Goal: Transaction & Acquisition: Purchase product/service

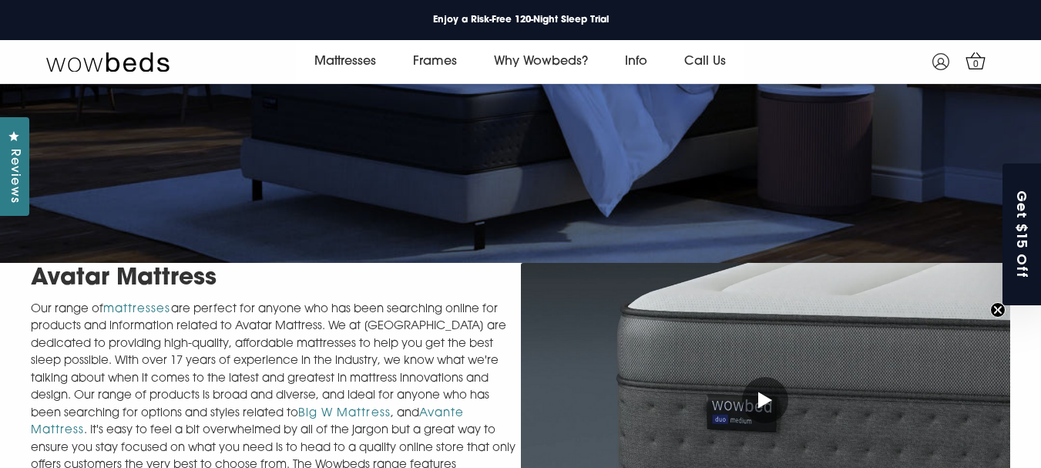
scroll to position [367, 0]
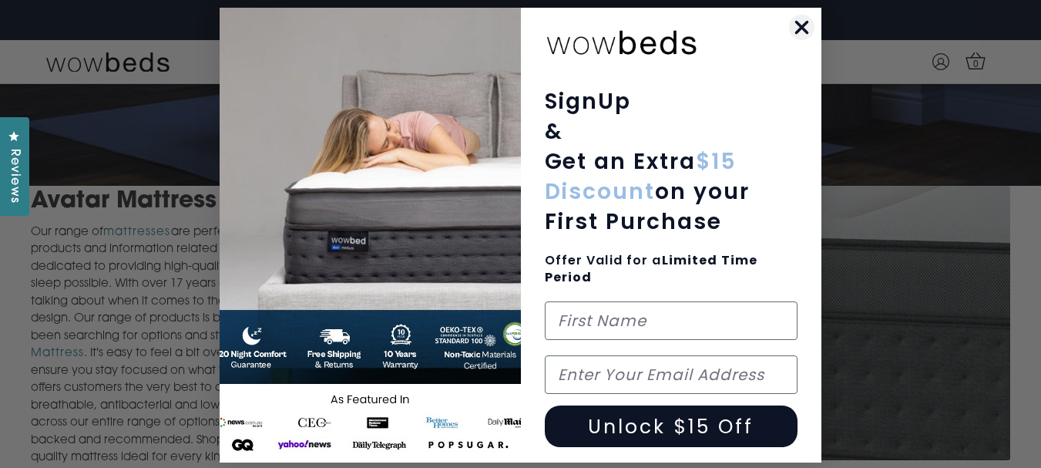
click at [794, 35] on circle "Close dialog" at bounding box center [801, 27] width 25 height 25
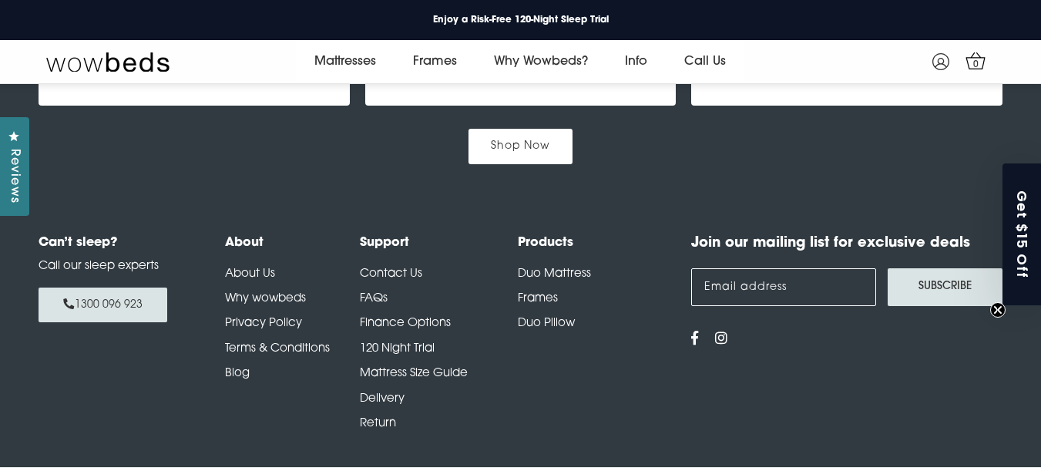
scroll to position [2144, 0]
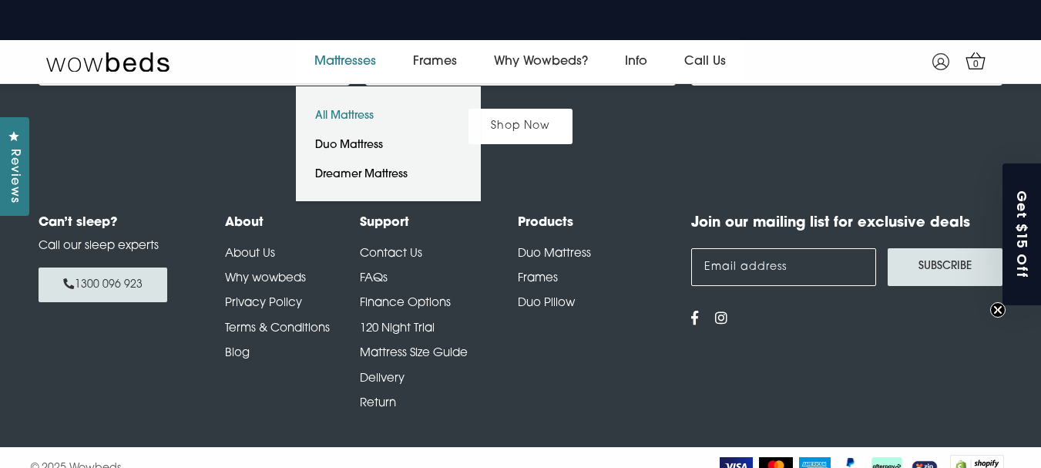
click at [349, 113] on link "All Mattress" at bounding box center [344, 116] width 97 height 29
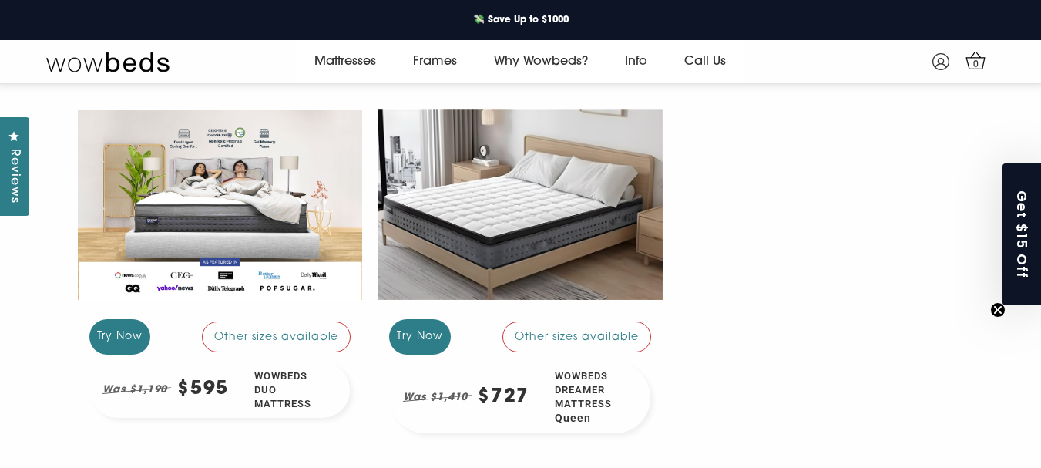
scroll to position [296, 0]
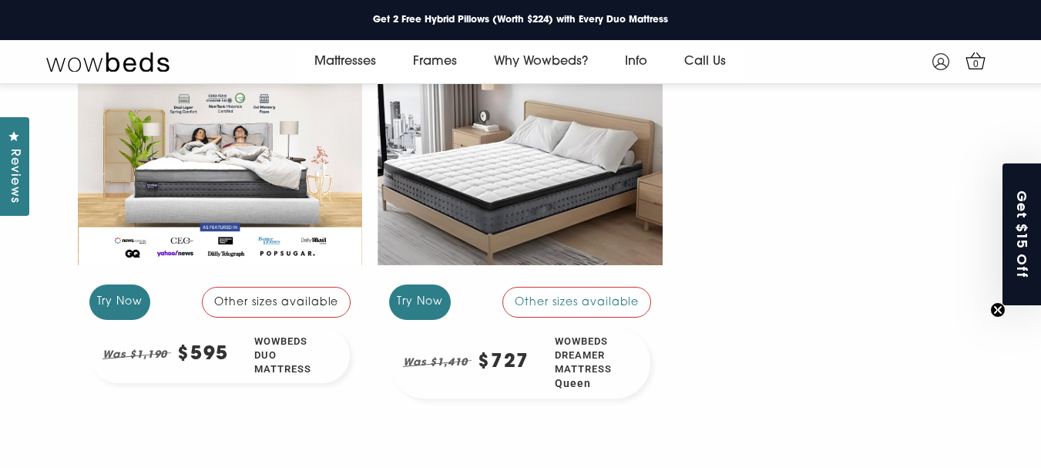
click at [119, 140] on div at bounding box center [220, 170] width 285 height 214
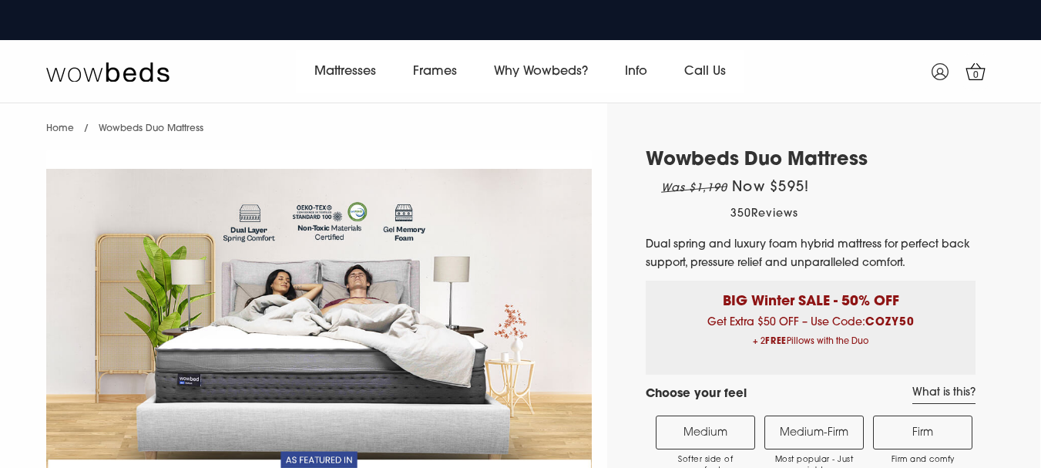
select select "Medium-Firm"
select select "Queen"
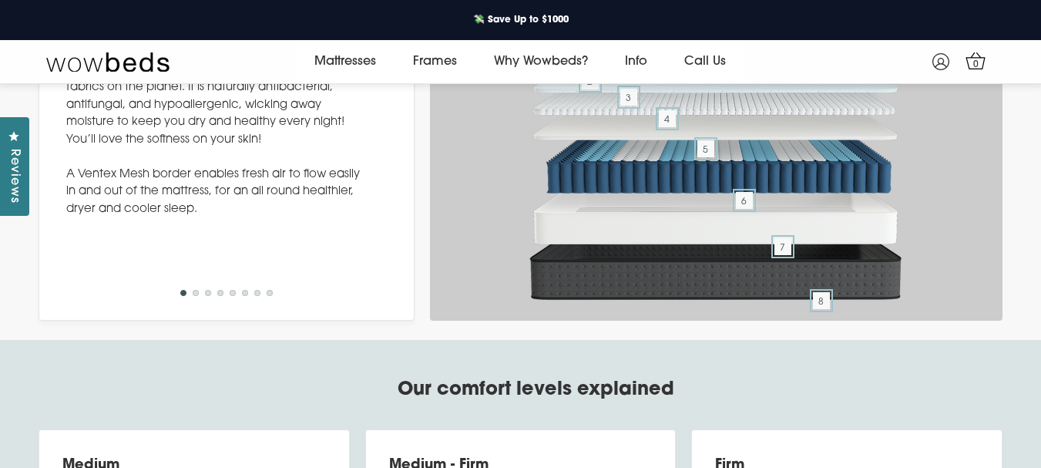
scroll to position [5319, 0]
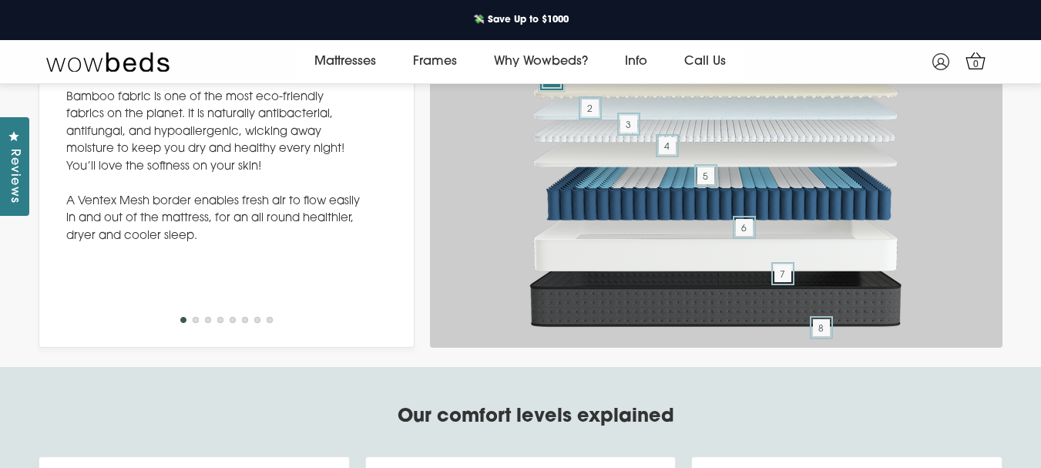
click at [549, 87] on span "1" at bounding box center [551, 78] width 17 height 17
click at [592, 116] on span "2" at bounding box center [590, 107] width 17 height 17
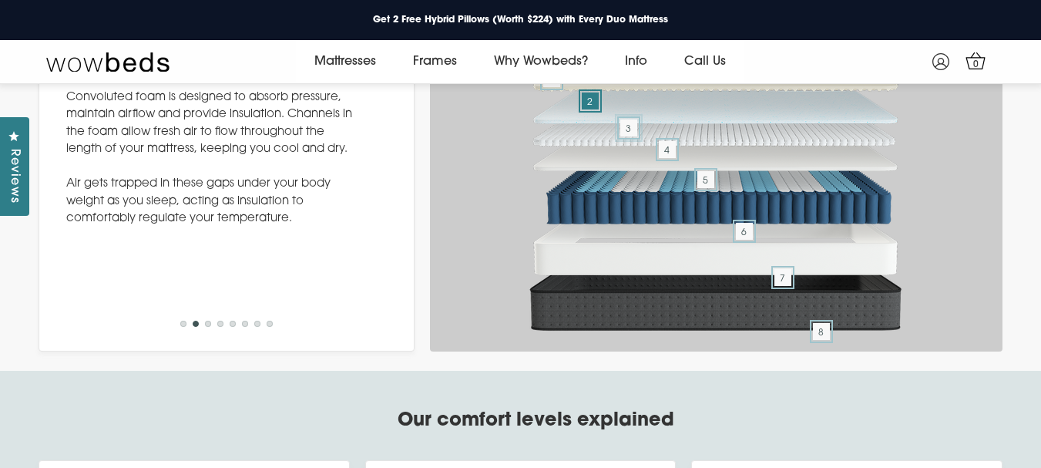
click at [626, 136] on span "3" at bounding box center [629, 127] width 17 height 17
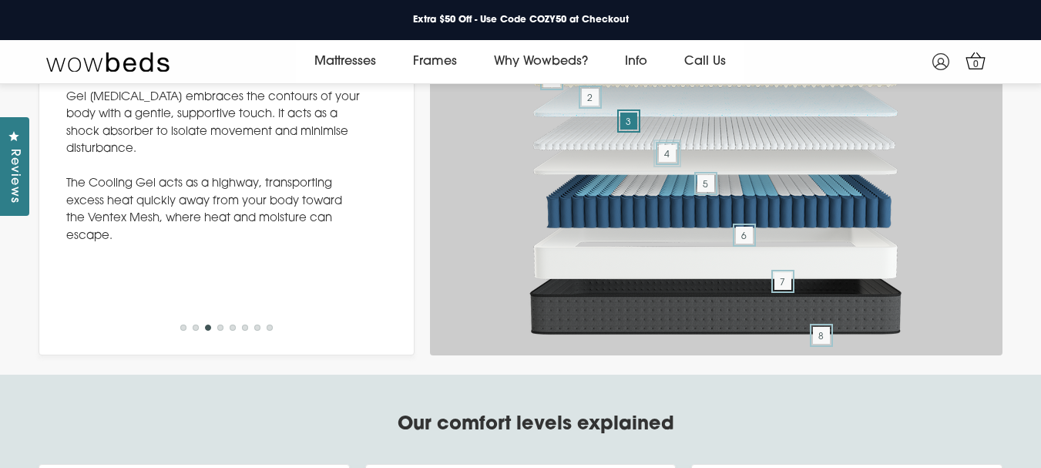
click at [669, 162] on span "4" at bounding box center [667, 153] width 17 height 17
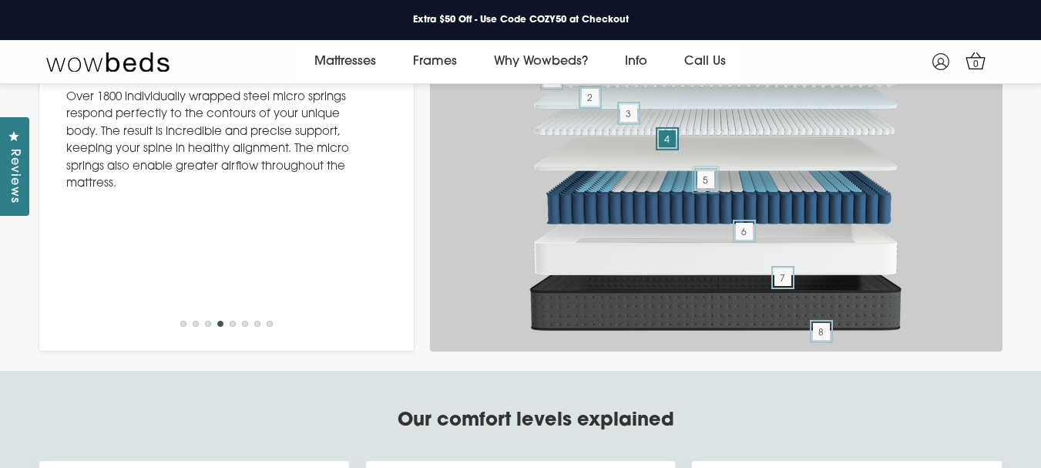
click at [711, 188] on span "5" at bounding box center [706, 179] width 17 height 17
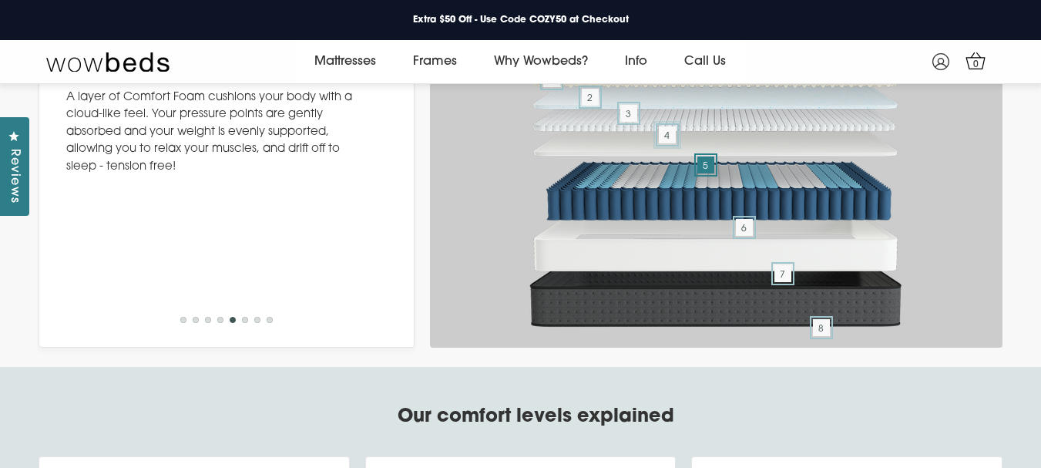
click at [666, 143] on span "4" at bounding box center [667, 134] width 17 height 17
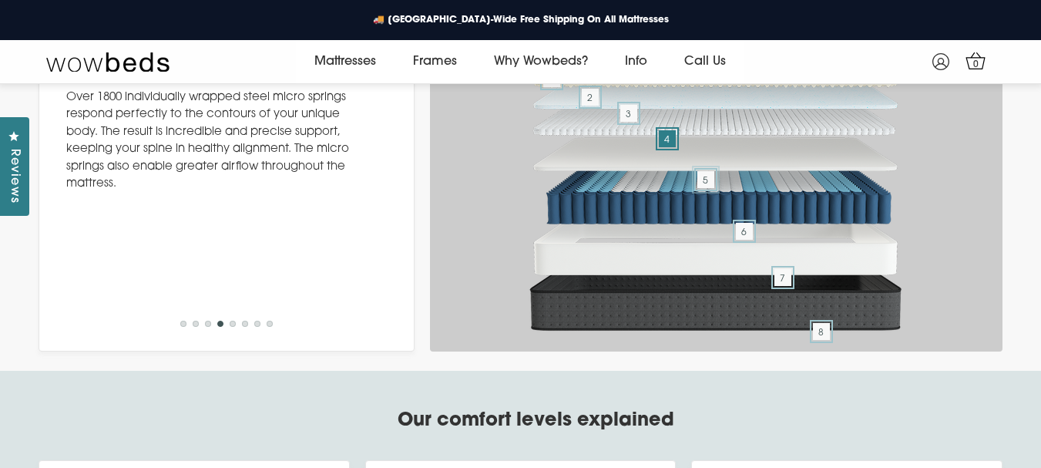
click at [708, 188] on span "5" at bounding box center [706, 179] width 17 height 17
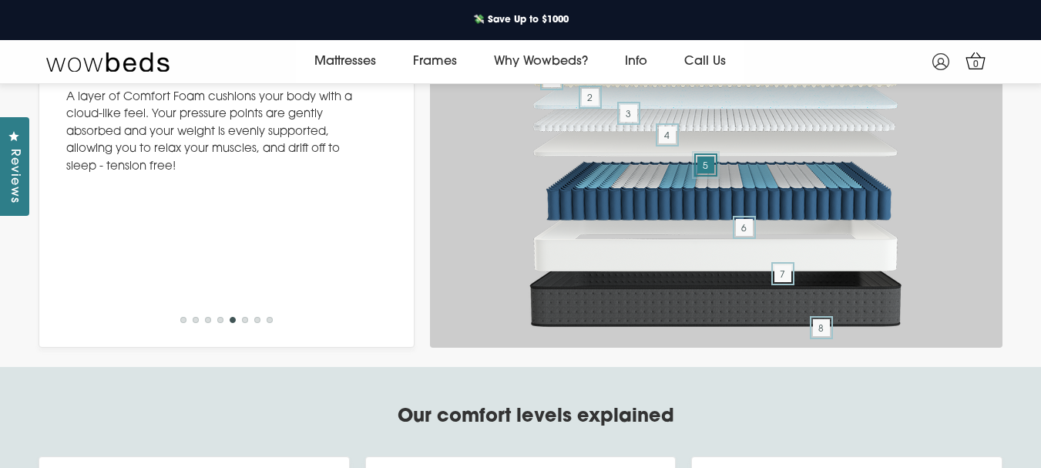
click at [711, 173] on span "5" at bounding box center [706, 164] width 17 height 17
click at [743, 236] on span "6" at bounding box center [744, 227] width 17 height 17
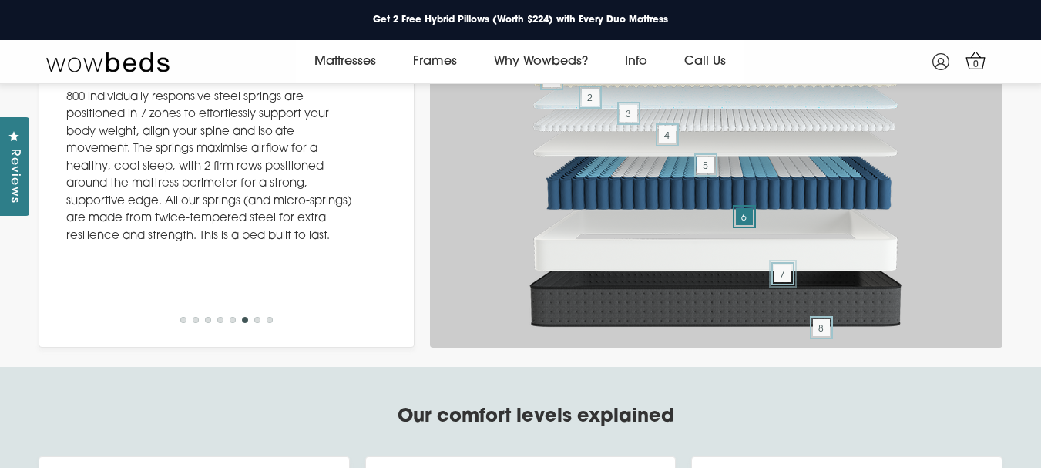
click at [785, 282] on span "7" at bounding box center [783, 273] width 17 height 17
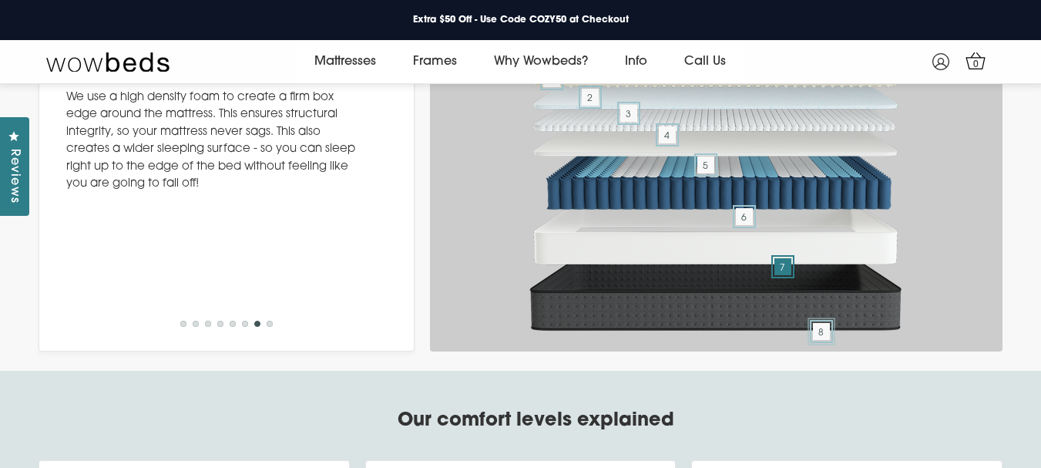
click at [826, 340] on span "8" at bounding box center [821, 331] width 17 height 17
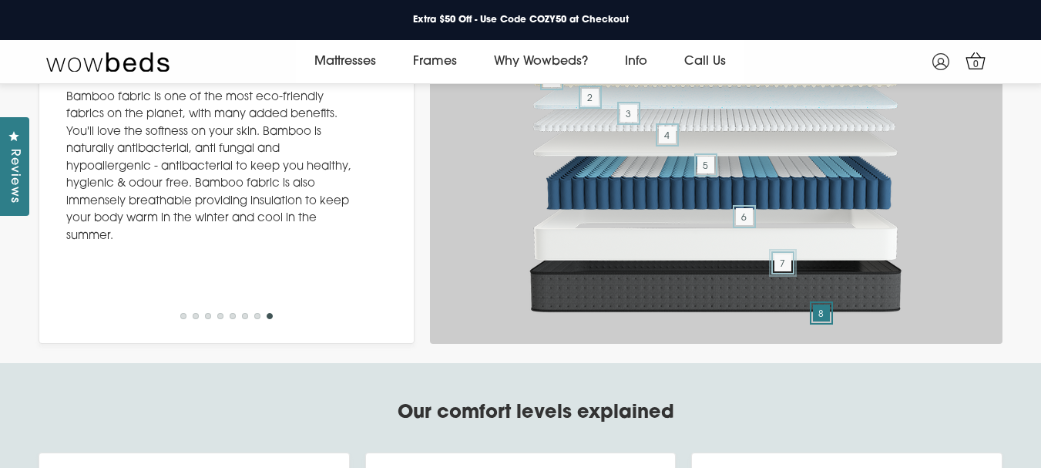
click at [784, 271] on span "7" at bounding box center [783, 262] width 17 height 17
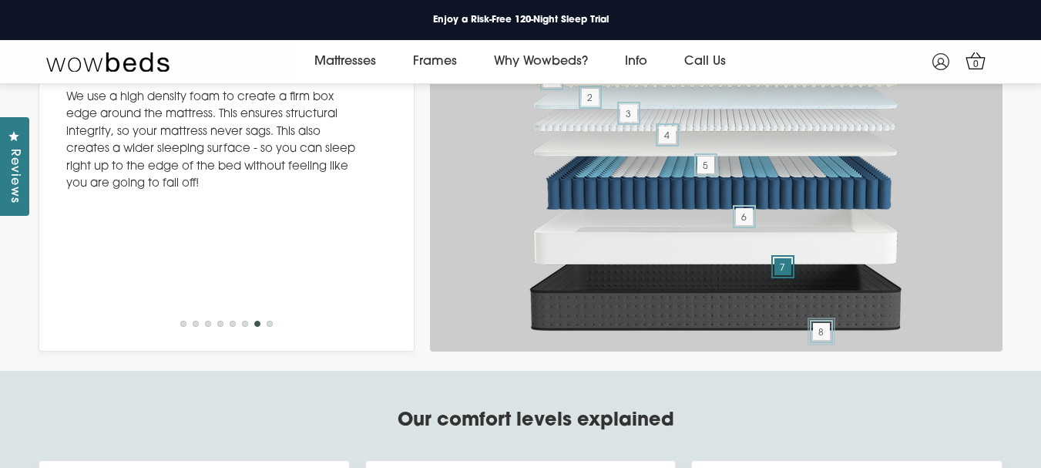
click at [830, 340] on span "8" at bounding box center [821, 331] width 17 height 17
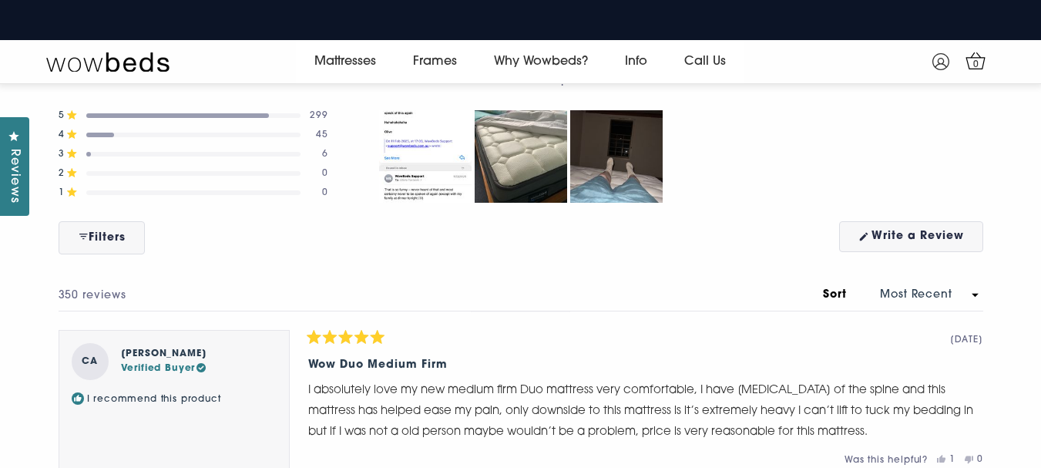
scroll to position [6783, 0]
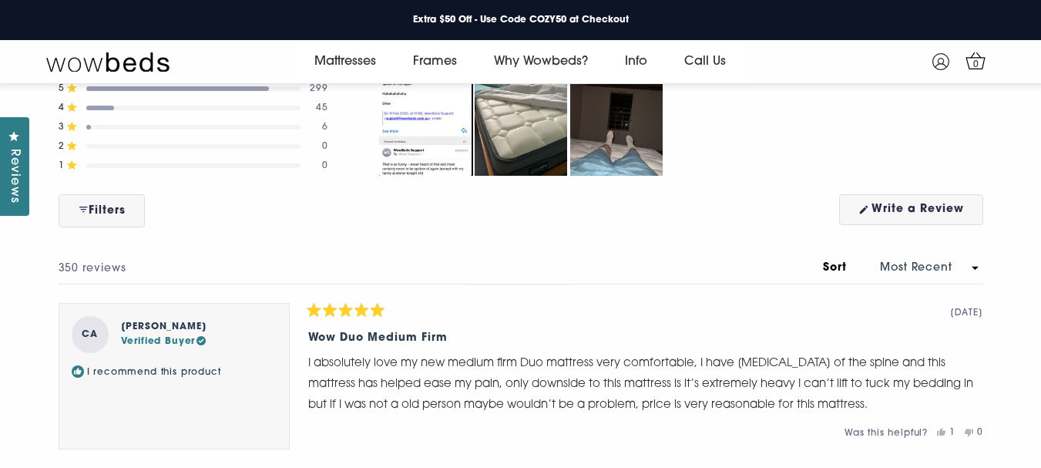
click at [412, 178] on img "Carousel of customer-uploaded media. Press left and right arrows to navigate. P…" at bounding box center [425, 129] width 97 height 97
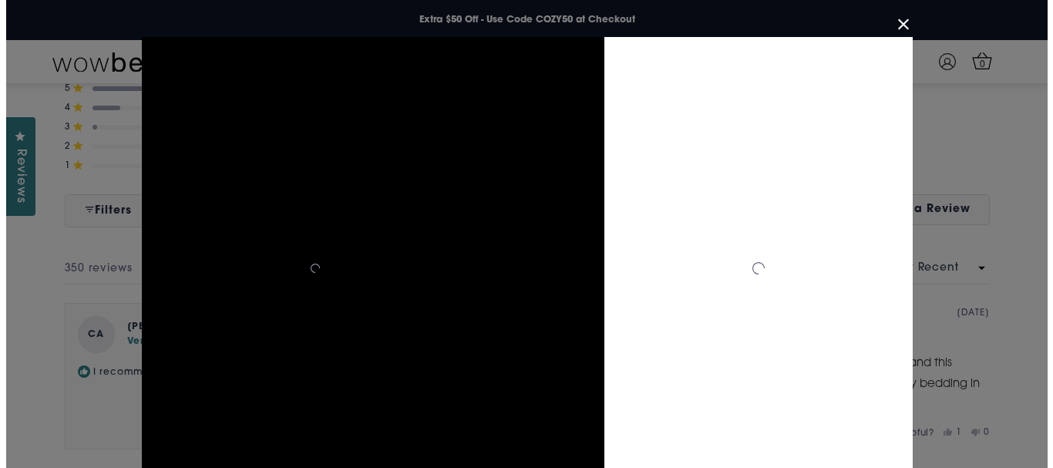
scroll to position [6814, 0]
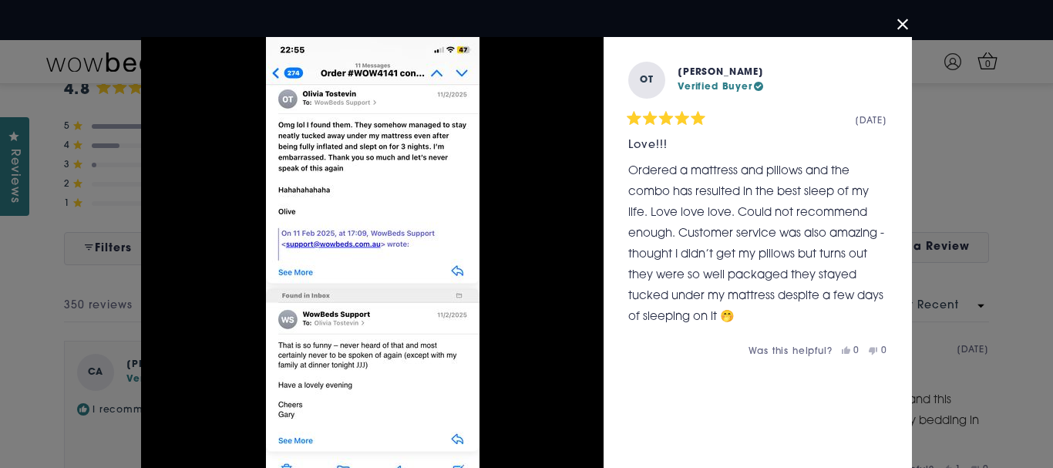
click at [929, 243] on div "User Media and Reviews Gallery OT Olivia T. Verified Buyer Rated 5 out of 5 sta…" at bounding box center [526, 234] width 1053 height 468
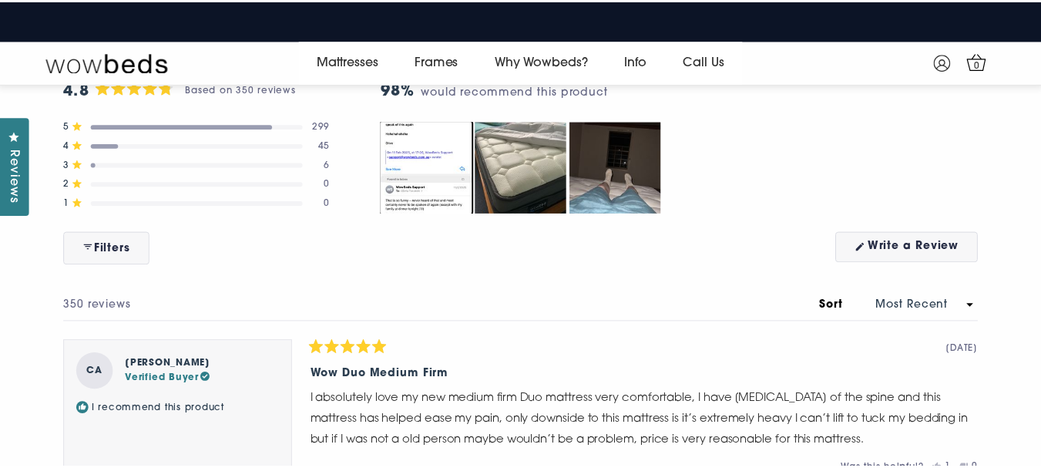
scroll to position [6783, 0]
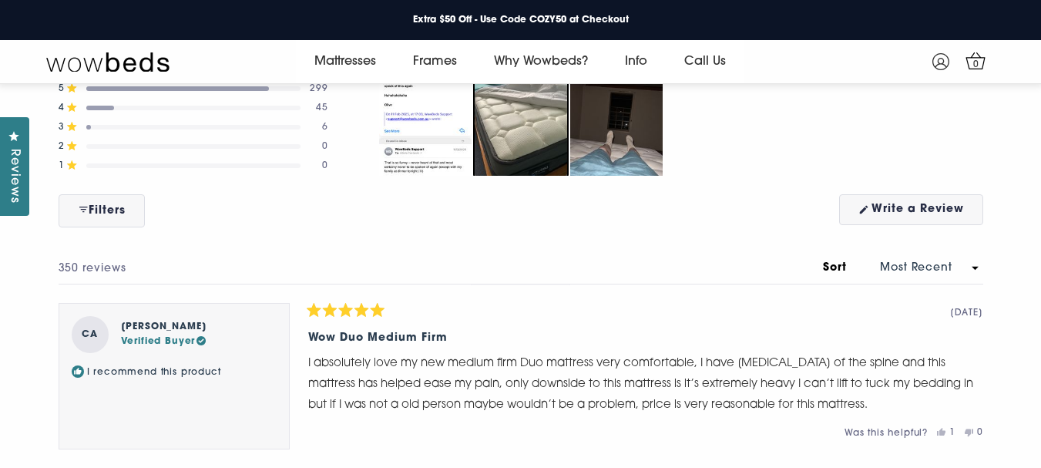
click at [478, 178] on img "Carousel of customer-uploaded media. Press left and right arrows to navigate. P…" at bounding box center [521, 129] width 97 height 97
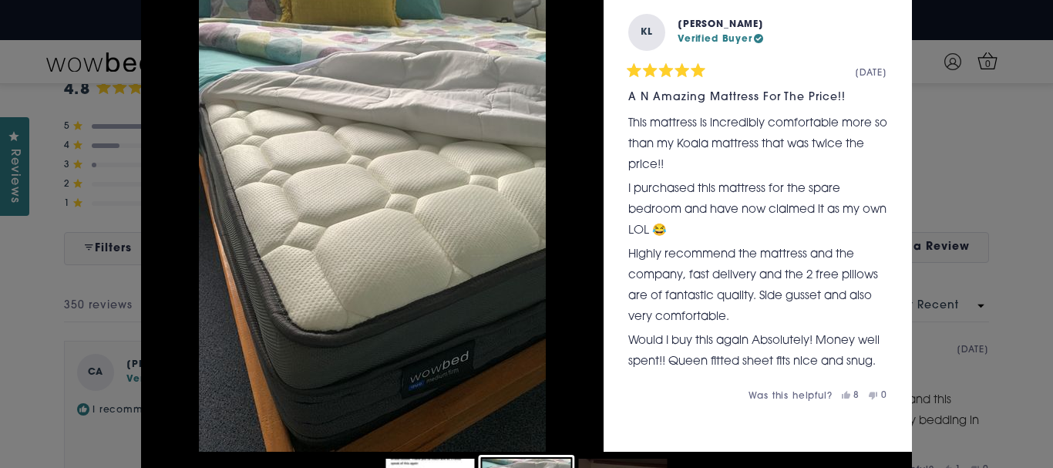
scroll to position [21, 0]
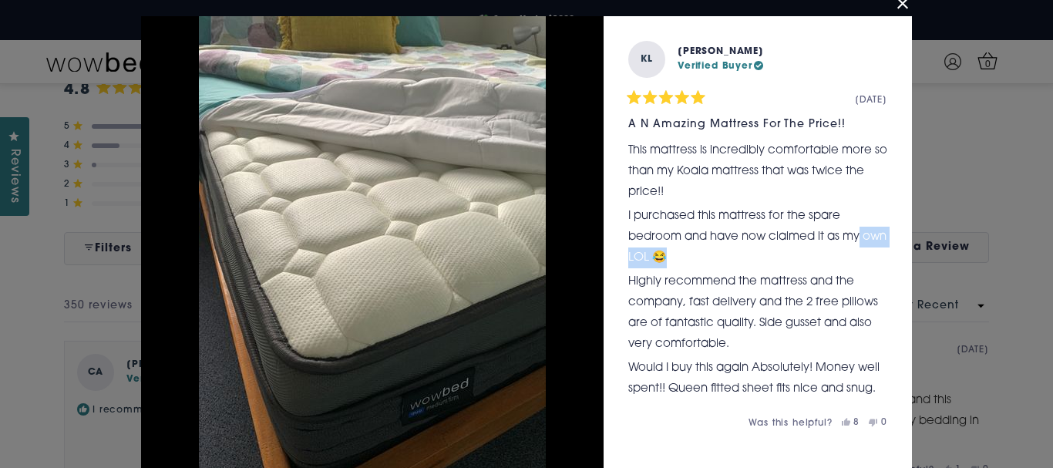
click at [957, 246] on div "User Media and Reviews Gallery KL Kate L. Verified Buyer Rated 5 out of 5 stars…" at bounding box center [526, 234] width 1053 height 468
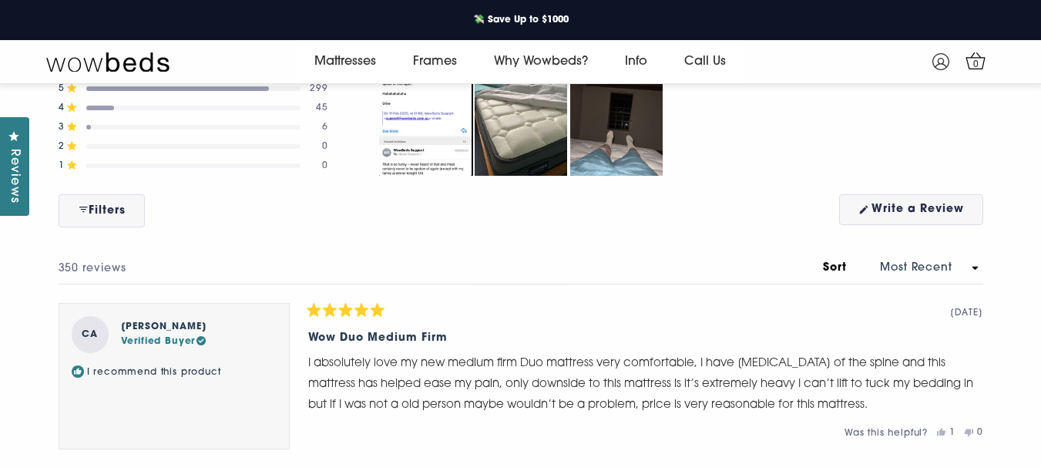
click at [437, 178] on img "Carousel of customer-uploaded media. Press left and right arrows to navigate. P…" at bounding box center [425, 129] width 97 height 97
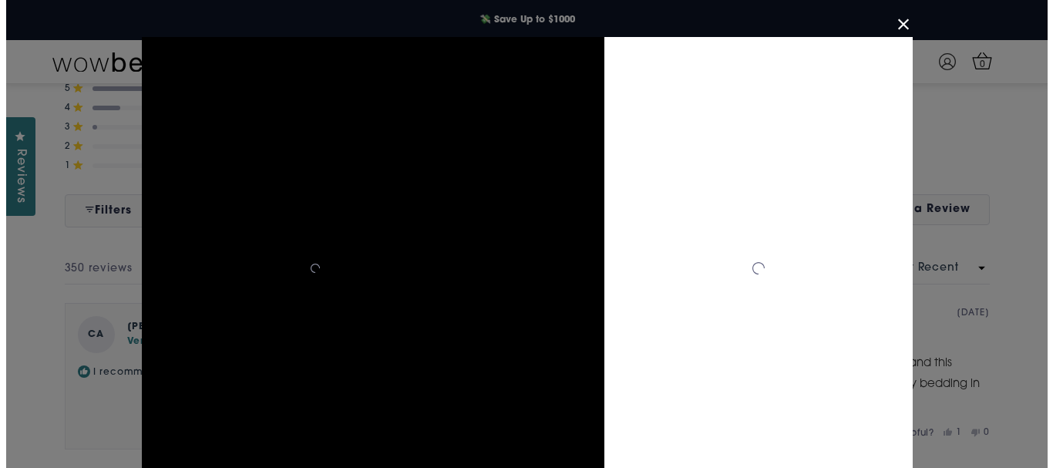
scroll to position [6814, 0]
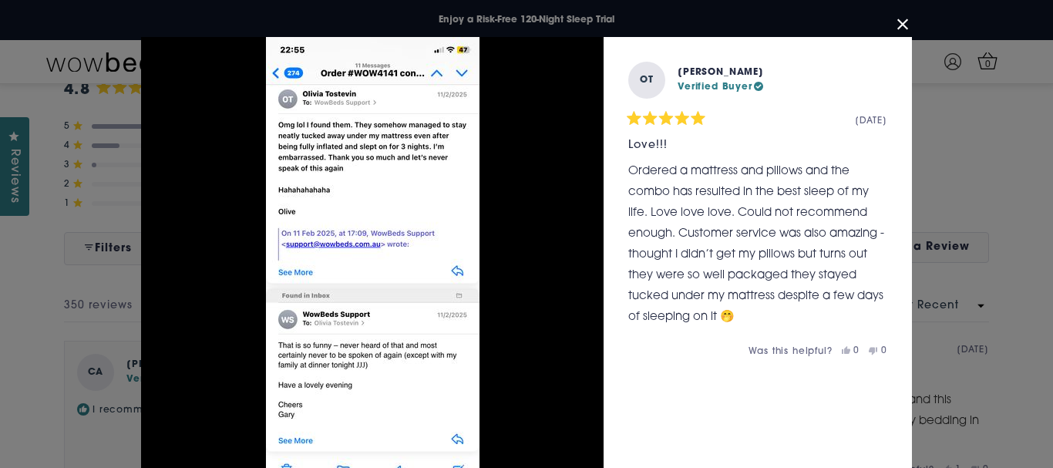
click at [993, 246] on div "User Media and Reviews Gallery OT Olivia T. Verified Buyer Rated 5 out of 5 sta…" at bounding box center [526, 234] width 1053 height 468
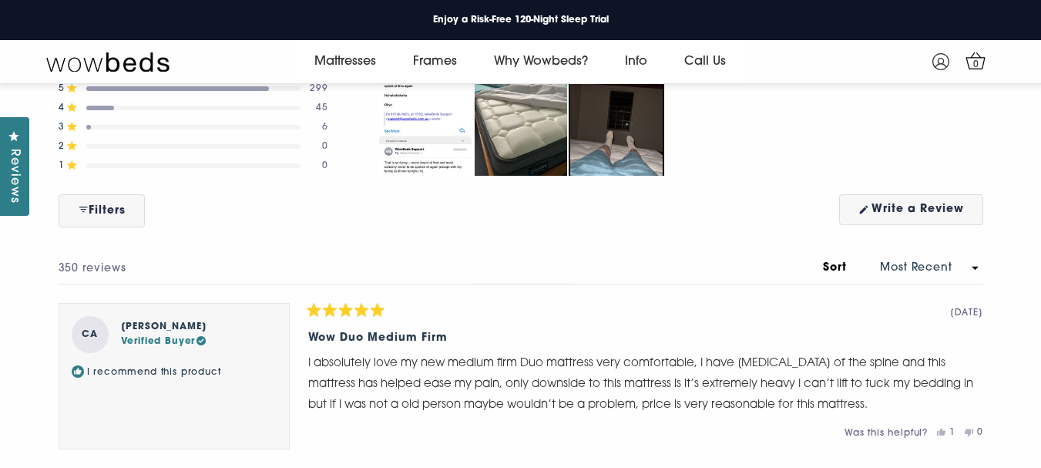
click at [644, 178] on img "Carousel of customer-uploaded media. Press left and right arrows to navigate. P…" at bounding box center [616, 129] width 97 height 97
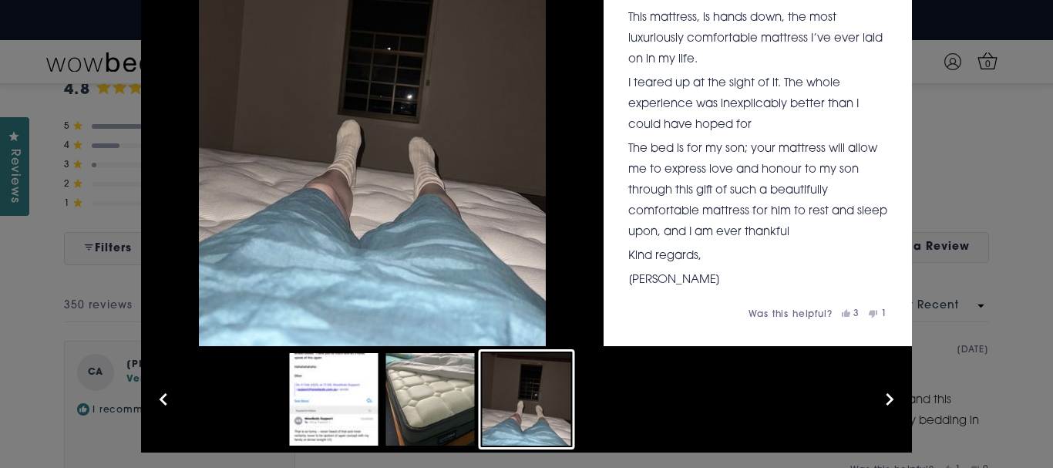
scroll to position [154, 0]
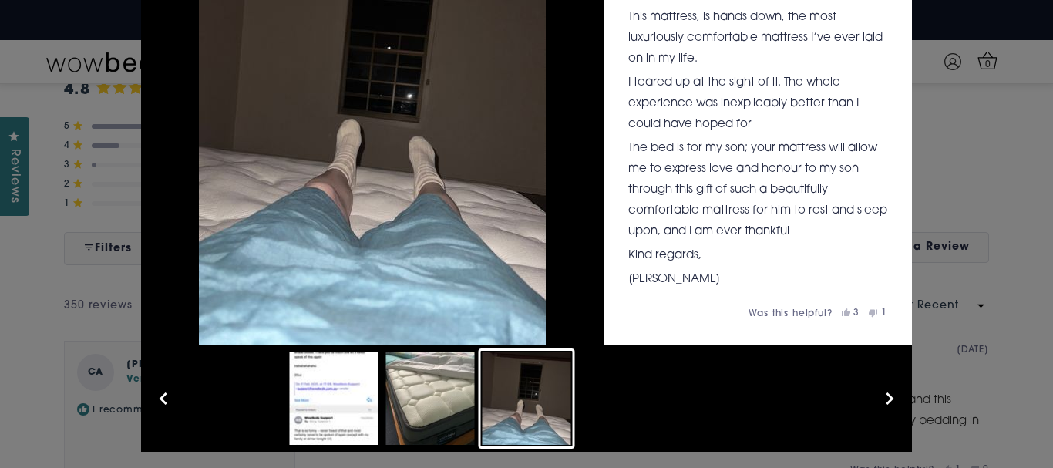
click at [949, 212] on div "User Media and Reviews Gallery JA Julie A. Verified Buyer Rated 5 out of 5 star…" at bounding box center [526, 234] width 1053 height 468
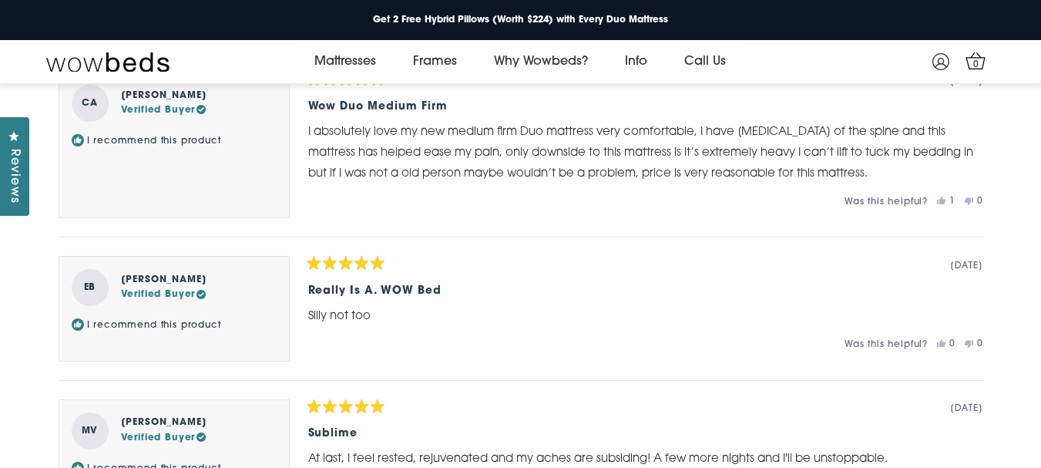
scroll to position [6938, 0]
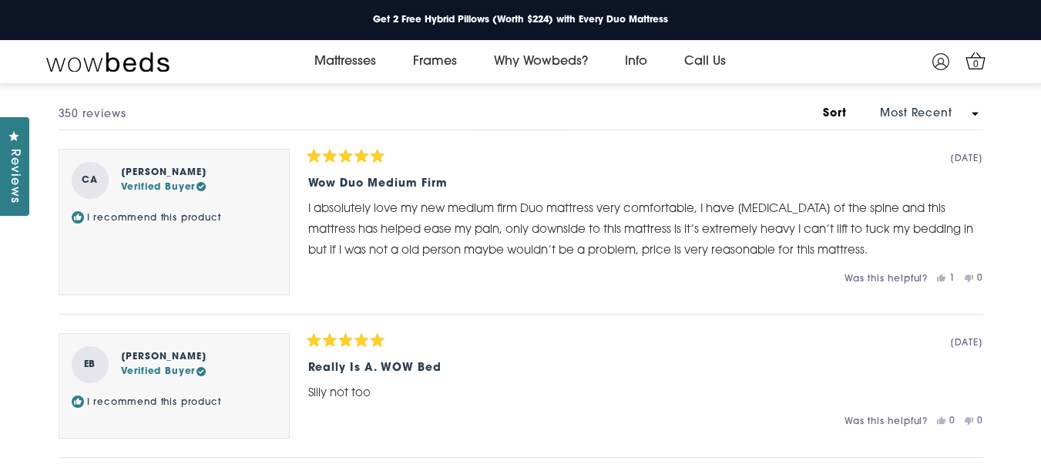
click at [887, 122] on select "Most Recent Oldest Most Helpful Photos & Videos Highest Rating Lowest Rating Le…" at bounding box center [921, 114] width 124 height 16
click at [859, 122] on select "Most Recent Oldest Most Helpful Photos & Videos Highest Rating Lowest Rating Le…" at bounding box center [921, 114] width 124 height 16
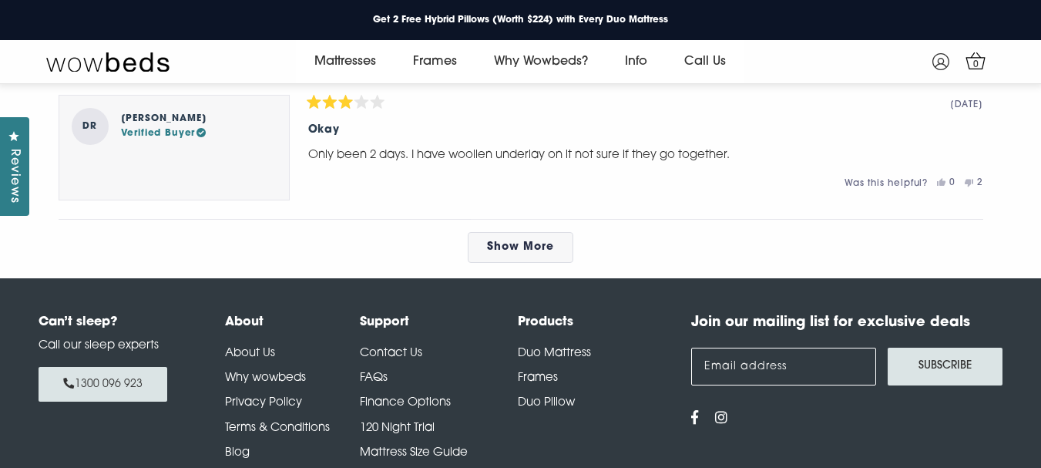
scroll to position [7631, 0]
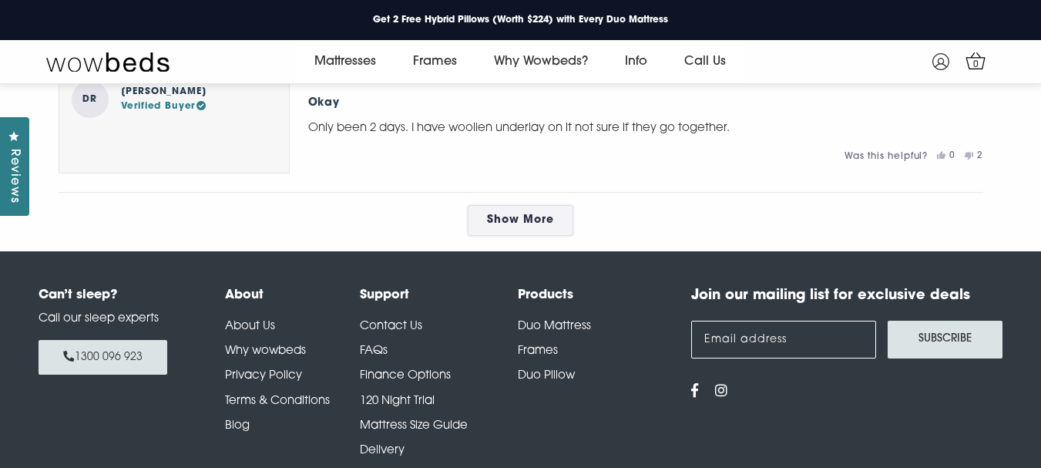
click at [526, 226] on span "Show More" at bounding box center [520, 220] width 67 height 12
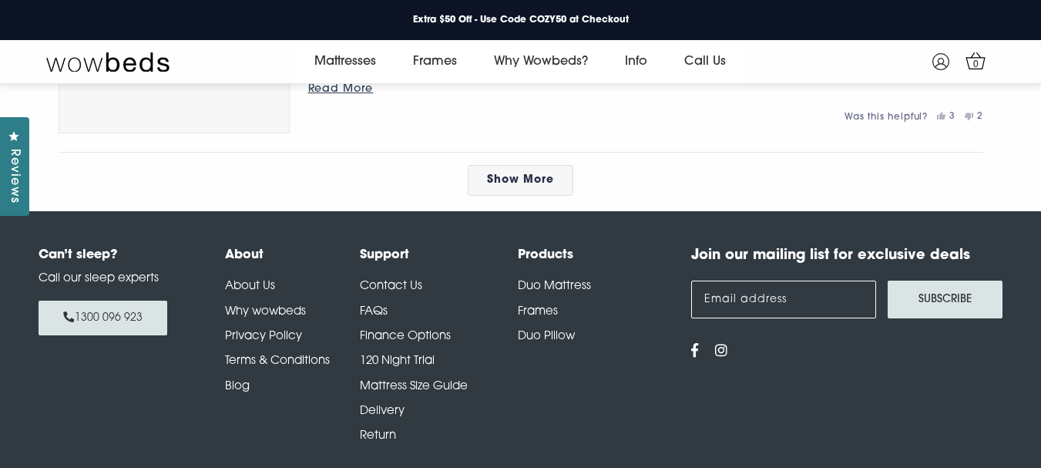
scroll to position [8556, 0]
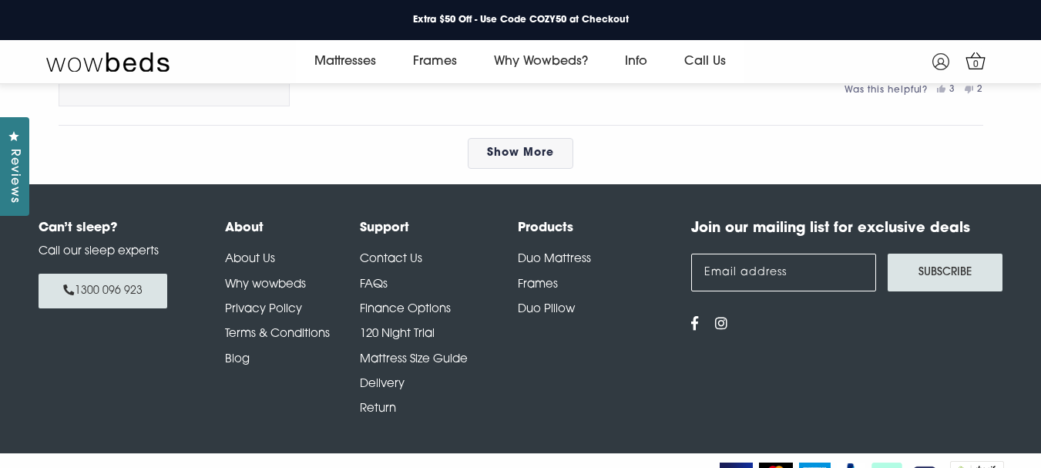
click at [335, 68] on span "Read More" at bounding box center [341, 62] width 66 height 12
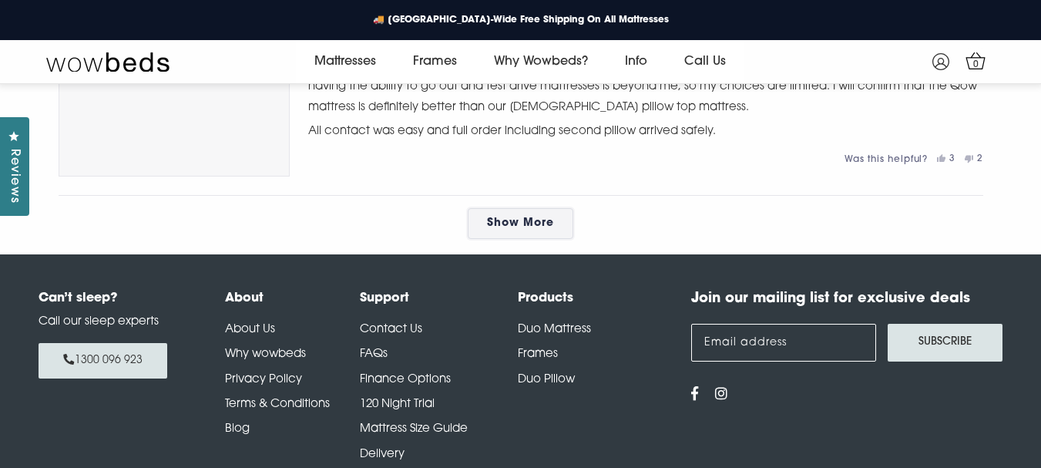
click at [507, 239] on link "Show More" at bounding box center [521, 223] width 106 height 31
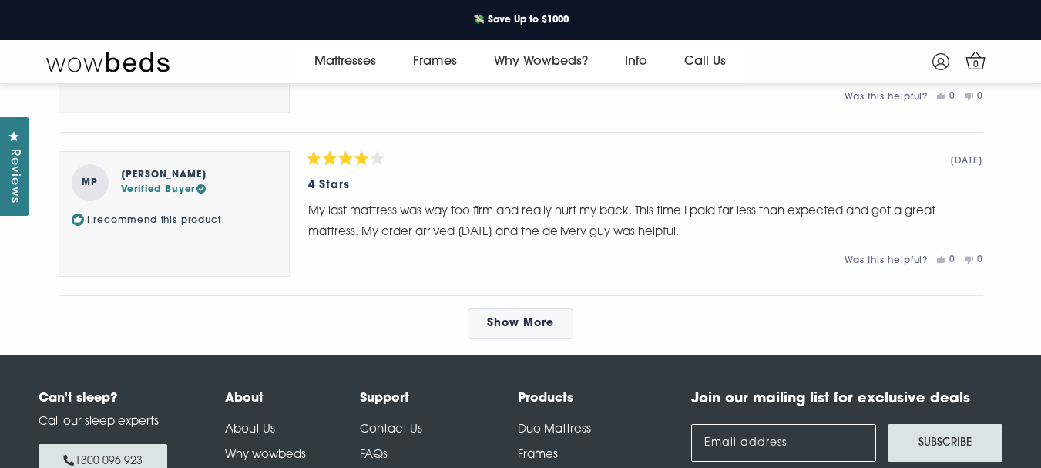
scroll to position [9404, 0]
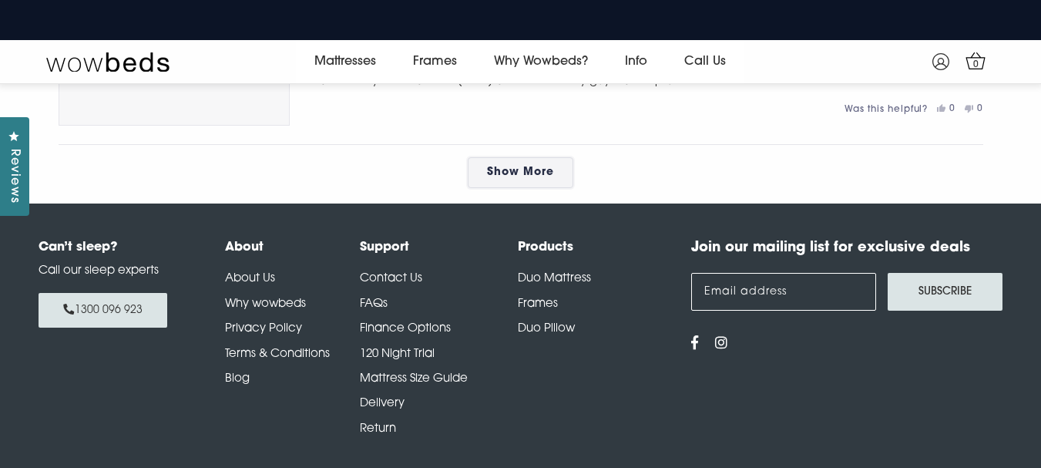
click at [534, 188] on link "Show More" at bounding box center [521, 172] width 106 height 31
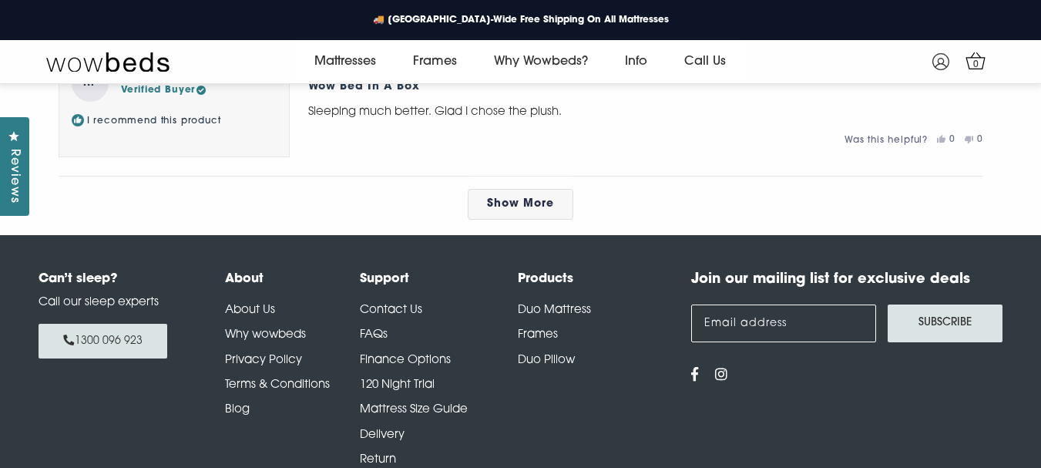
scroll to position [10175, 0]
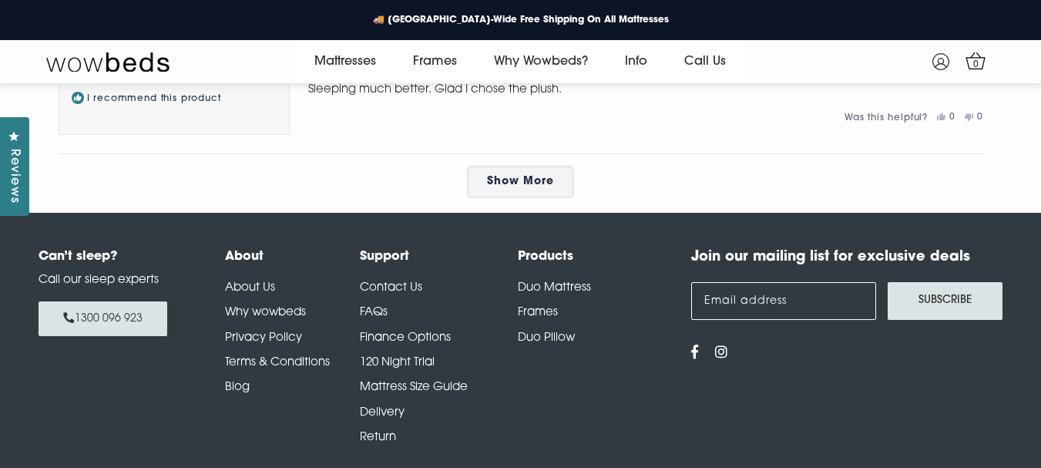
click at [528, 187] on span "Show More" at bounding box center [520, 182] width 67 height 12
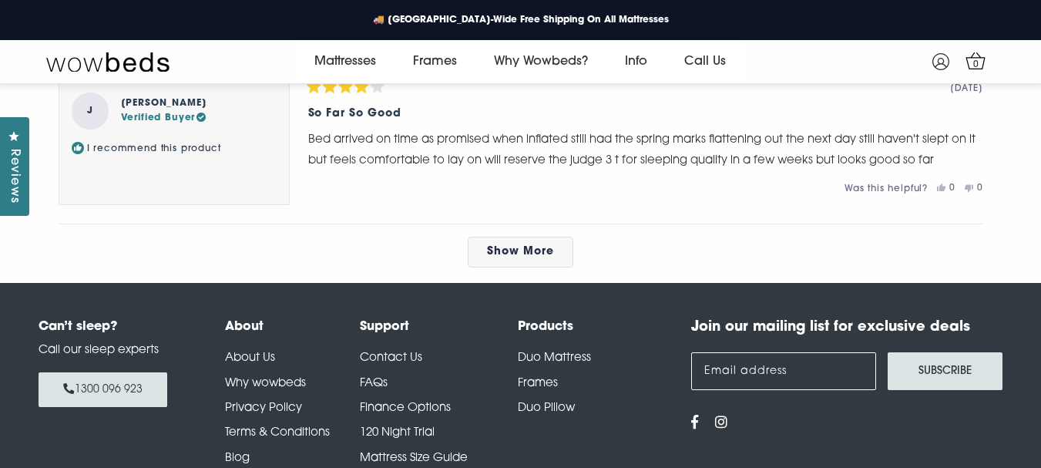
scroll to position [10947, 0]
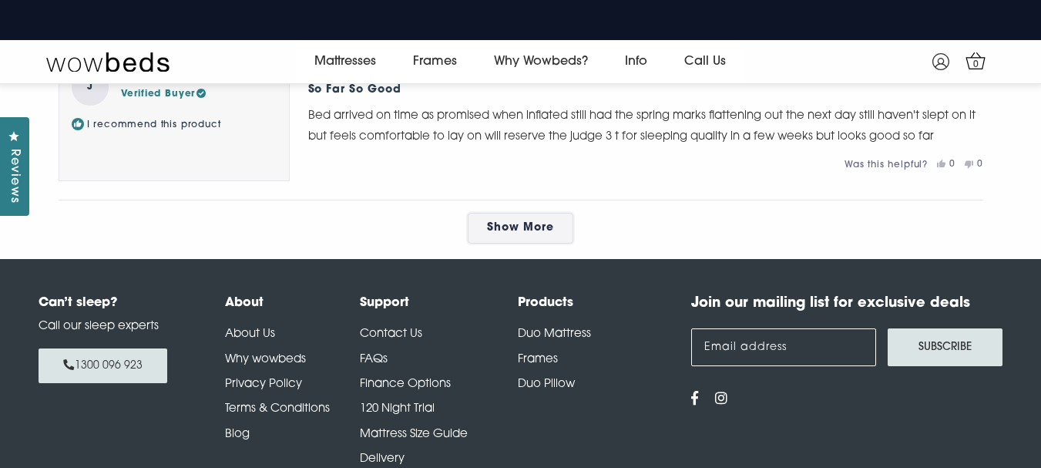
click at [522, 234] on span "Show More" at bounding box center [520, 228] width 67 height 12
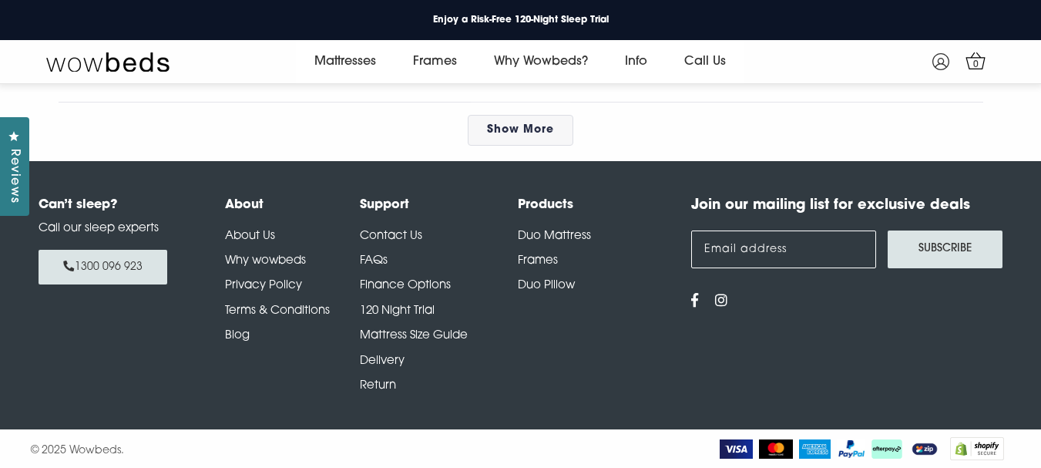
scroll to position [11954, 0]
click at [536, 146] on link "Show More" at bounding box center [521, 130] width 106 height 31
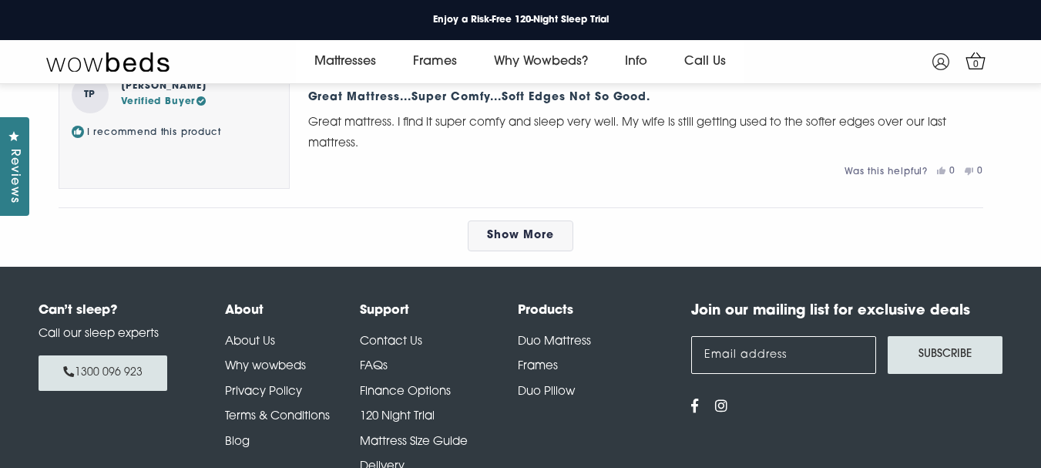
scroll to position [12494, 0]
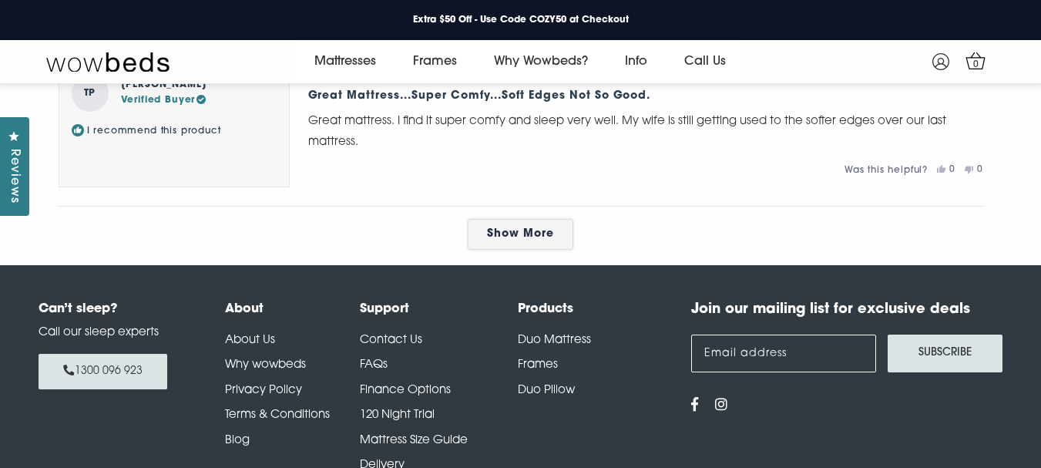
click at [547, 240] on span "Show More" at bounding box center [520, 234] width 67 height 12
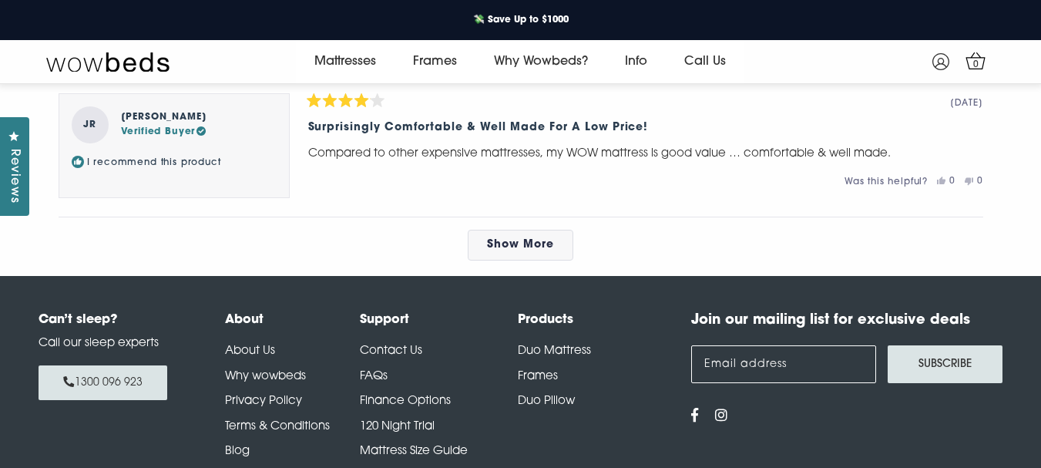
scroll to position [13274, 0]
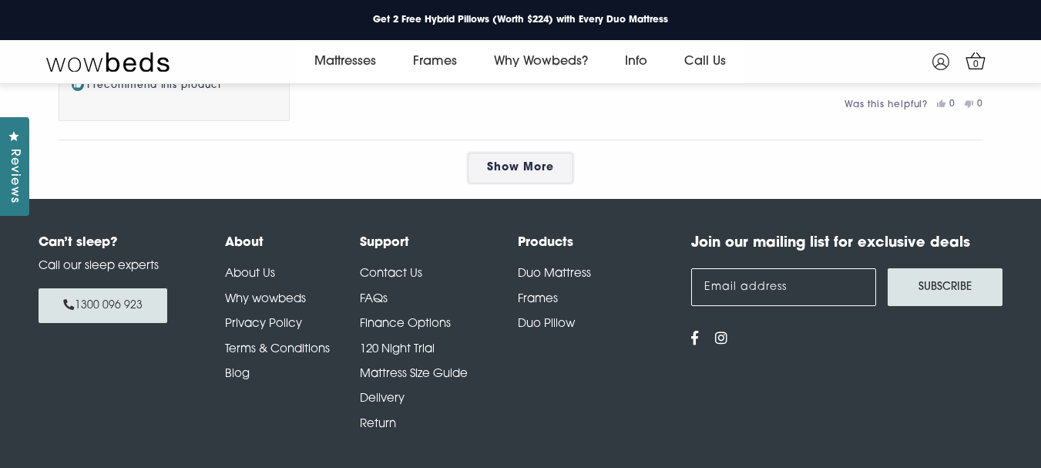
click at [565, 183] on link "Show More" at bounding box center [521, 168] width 106 height 31
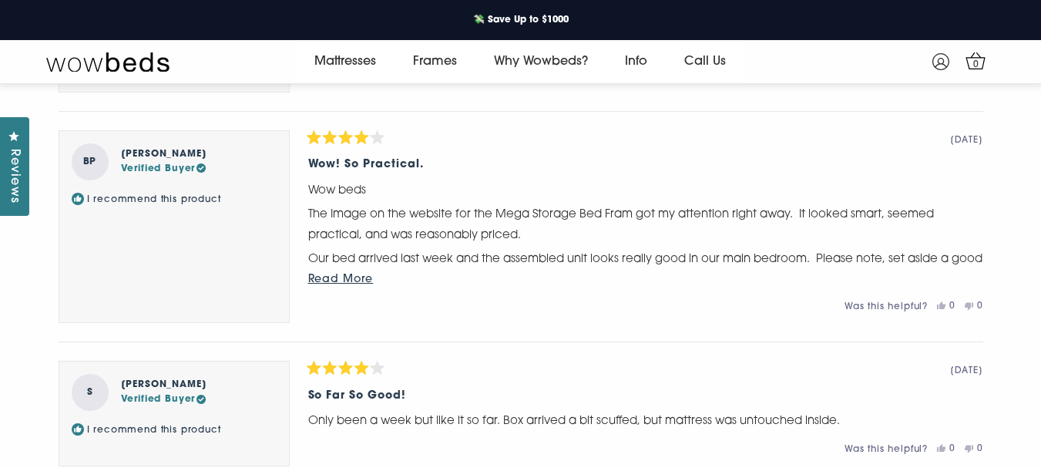
scroll to position [13737, 0]
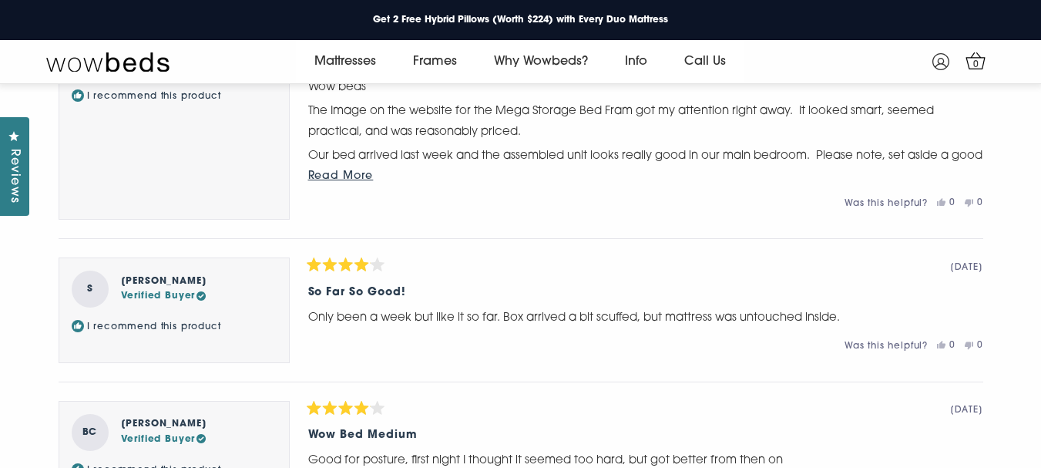
click at [350, 182] on span "Read More" at bounding box center [341, 176] width 66 height 12
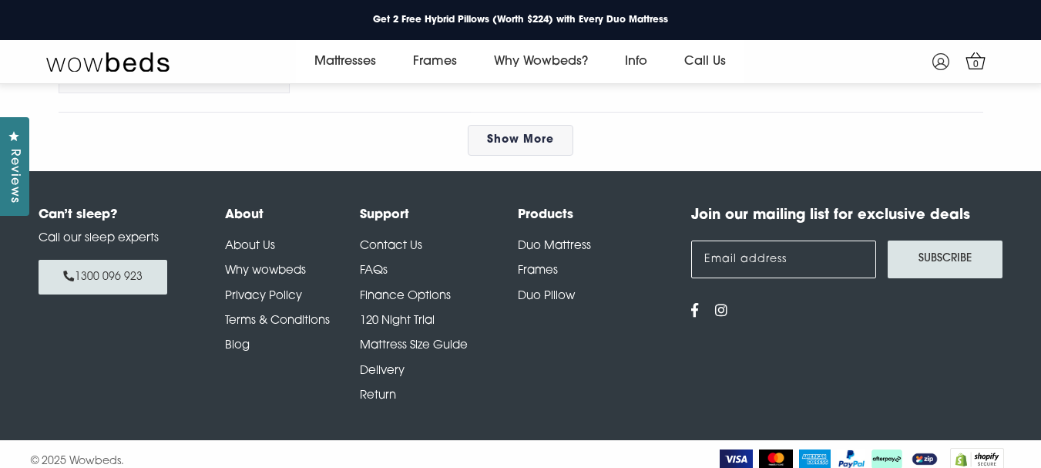
scroll to position [14276, 0]
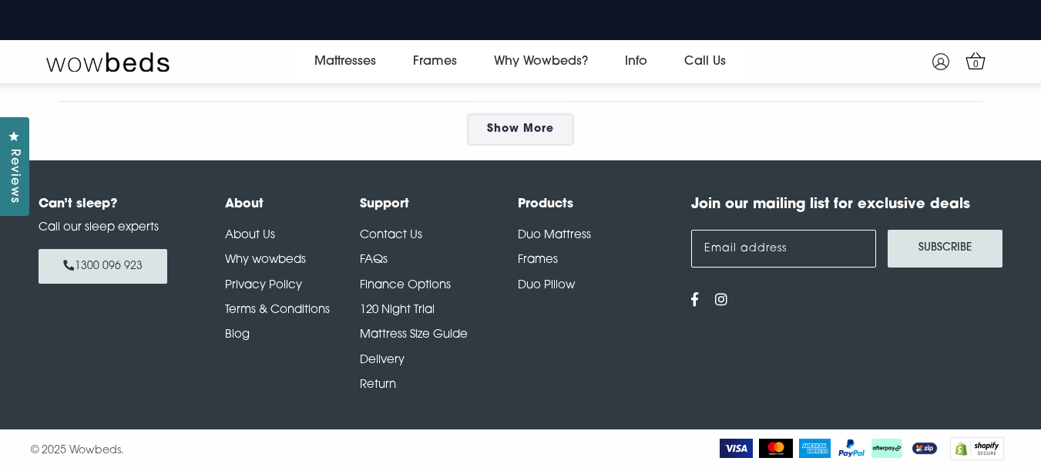
click at [469, 145] on link "Show More" at bounding box center [521, 129] width 106 height 31
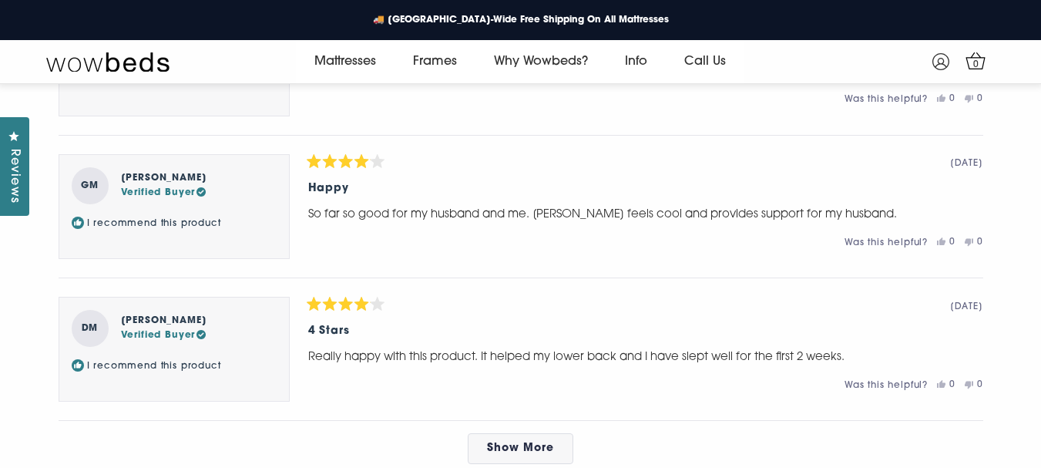
scroll to position [14816, 0]
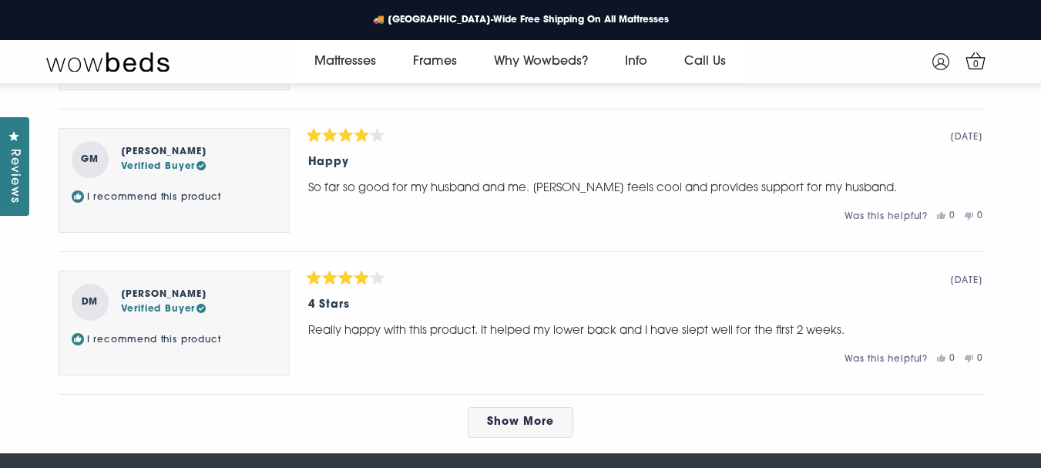
click at [330, 56] on button "Read More" at bounding box center [645, 45] width 675 height 19
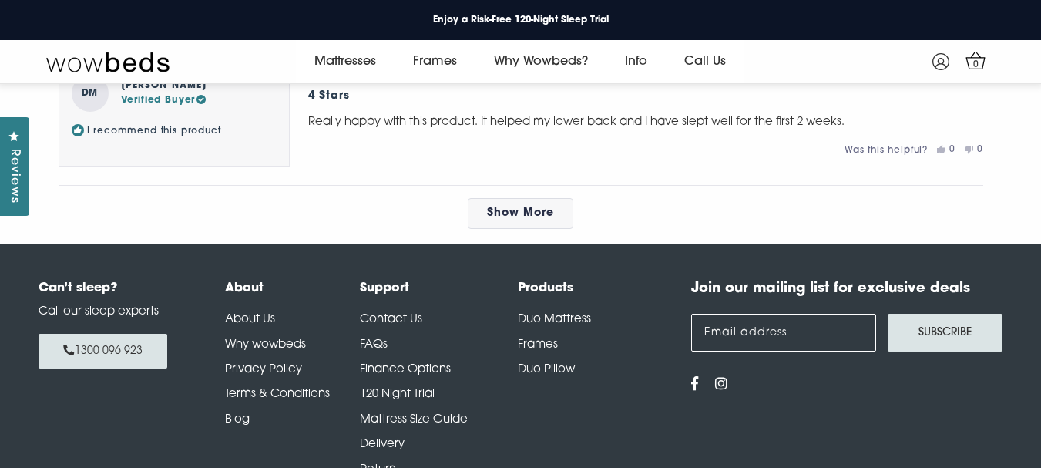
scroll to position [15124, 0]
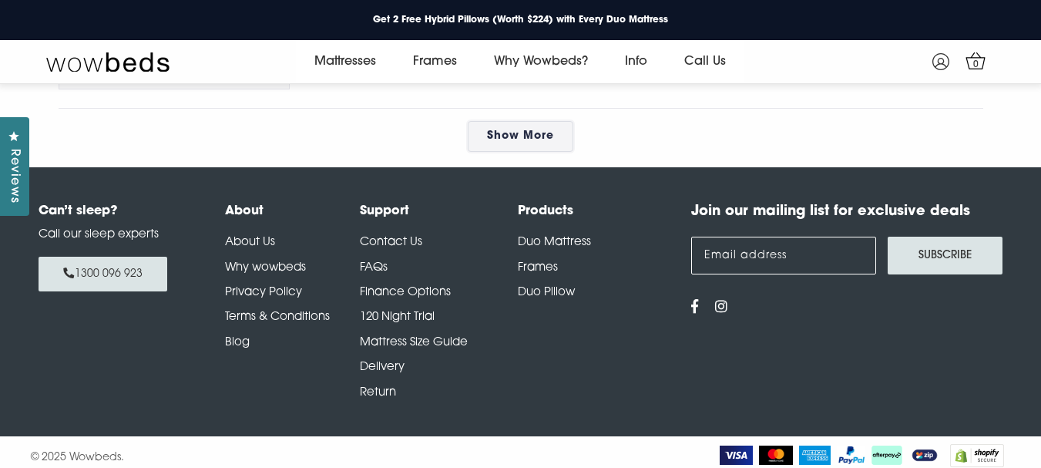
click at [510, 152] on link "Show More" at bounding box center [521, 136] width 106 height 31
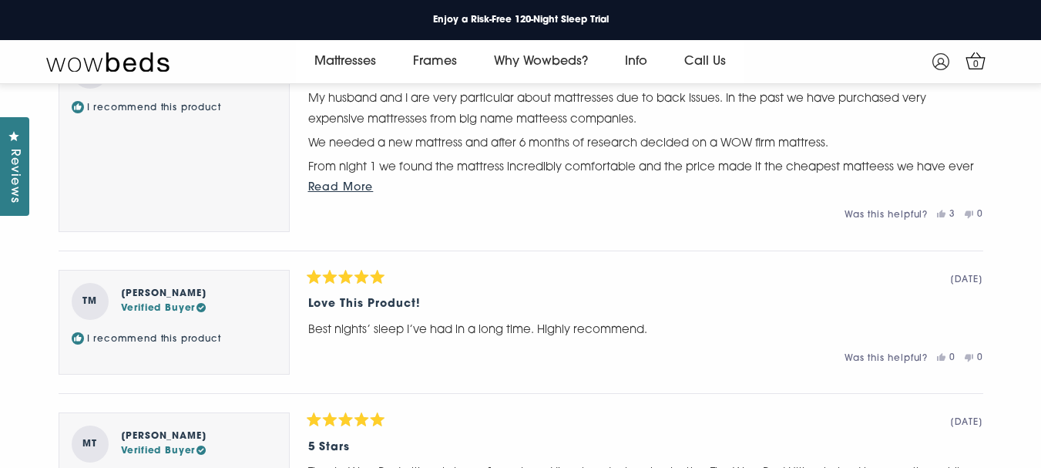
scroll to position [15432, 0]
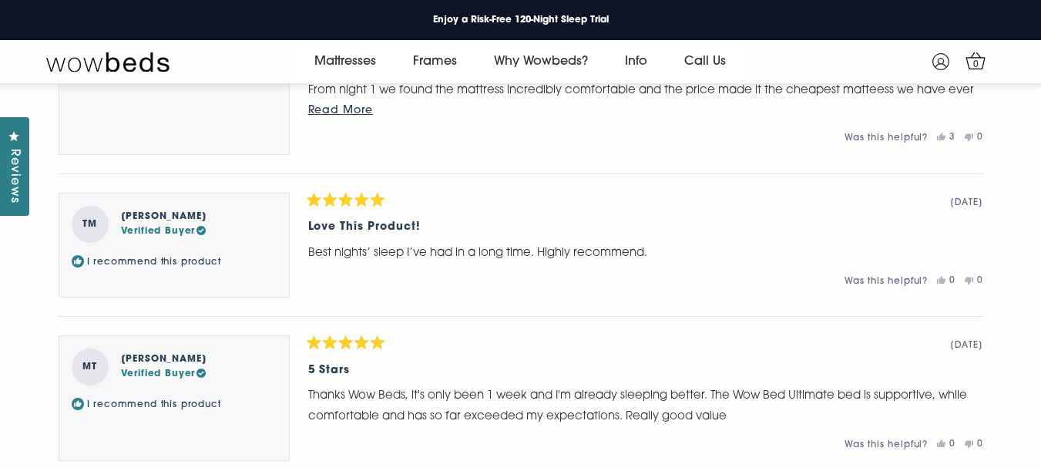
click at [340, 116] on span "Read More" at bounding box center [341, 111] width 66 height 12
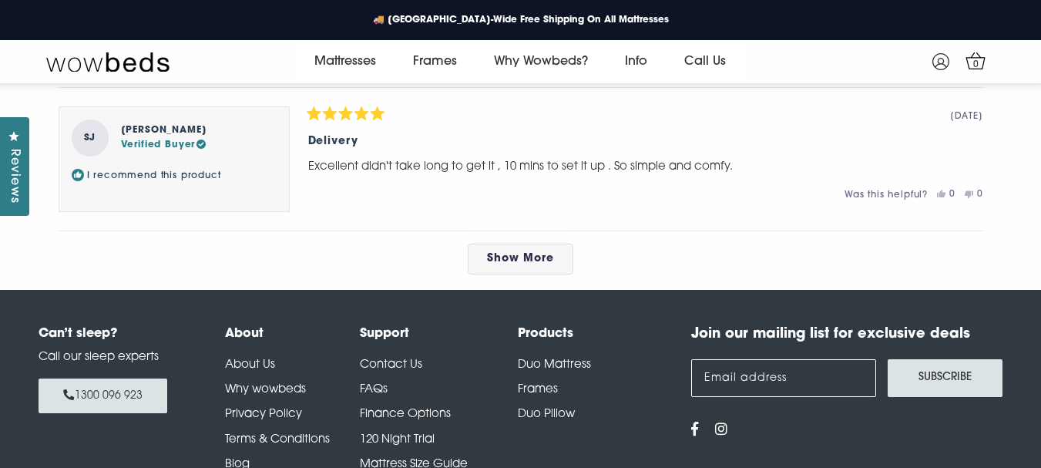
scroll to position [15972, 0]
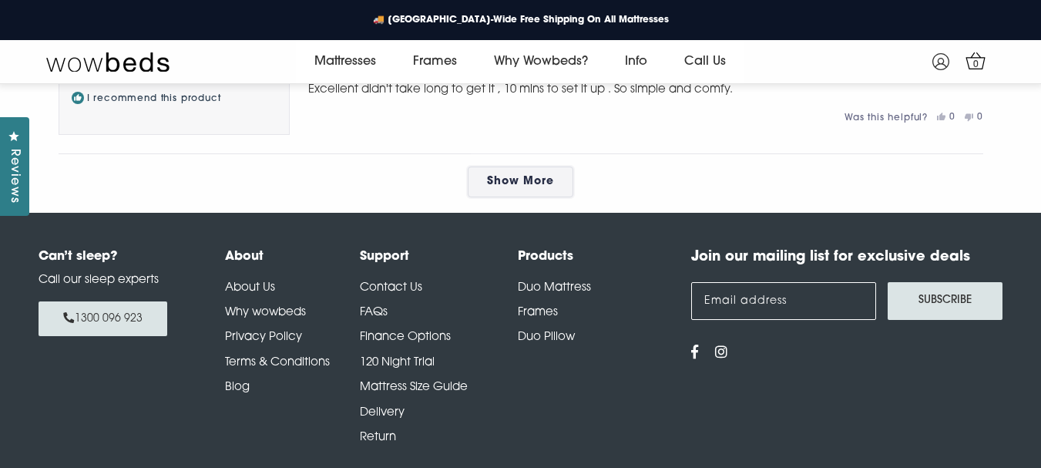
click at [492, 187] on span "Show More" at bounding box center [520, 182] width 67 height 12
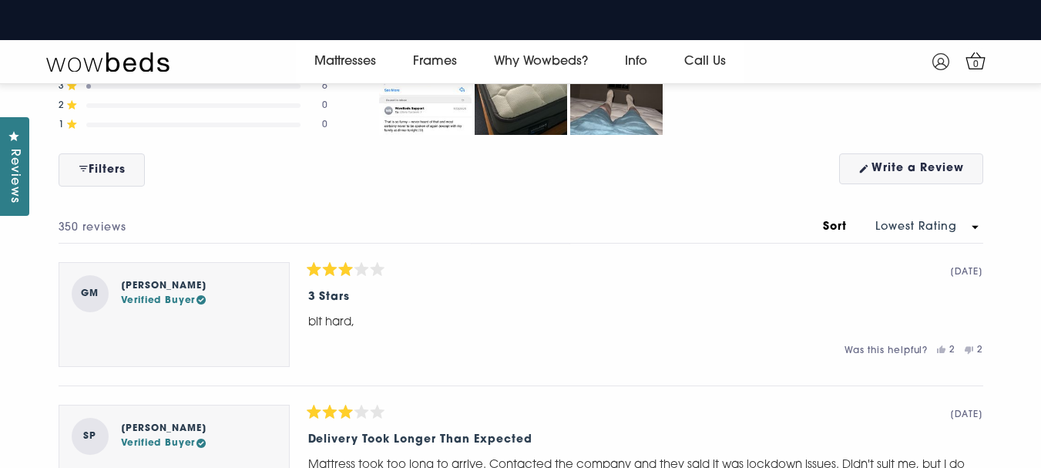
scroll to position [6935, 0]
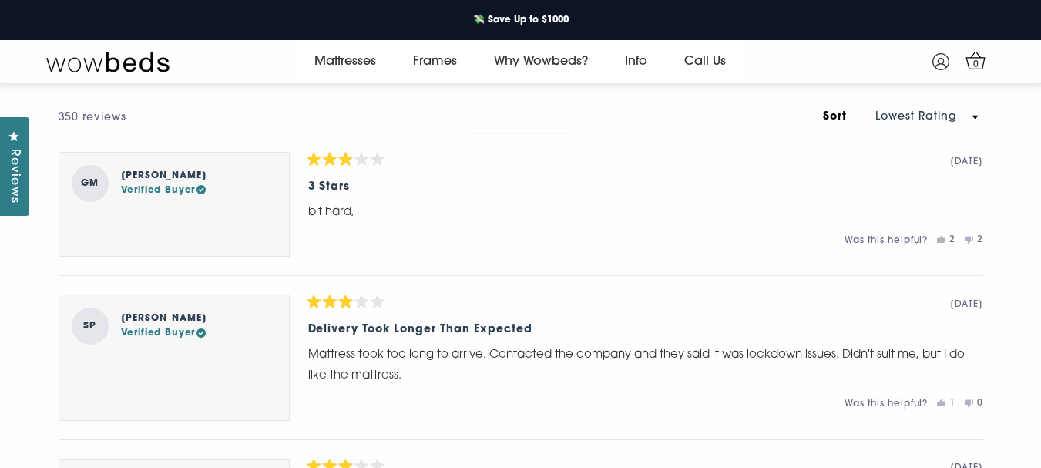
click at [898, 125] on select "Most Recent Oldest Most Helpful Photos & Videos Highest Rating Lowest Rating Le…" at bounding box center [921, 117] width 124 height 16
select select "date desc"
click at [859, 125] on select "Most Recent Oldest Most Helpful Photos & Videos Highest Rating Lowest Rating Le…" at bounding box center [921, 117] width 124 height 16
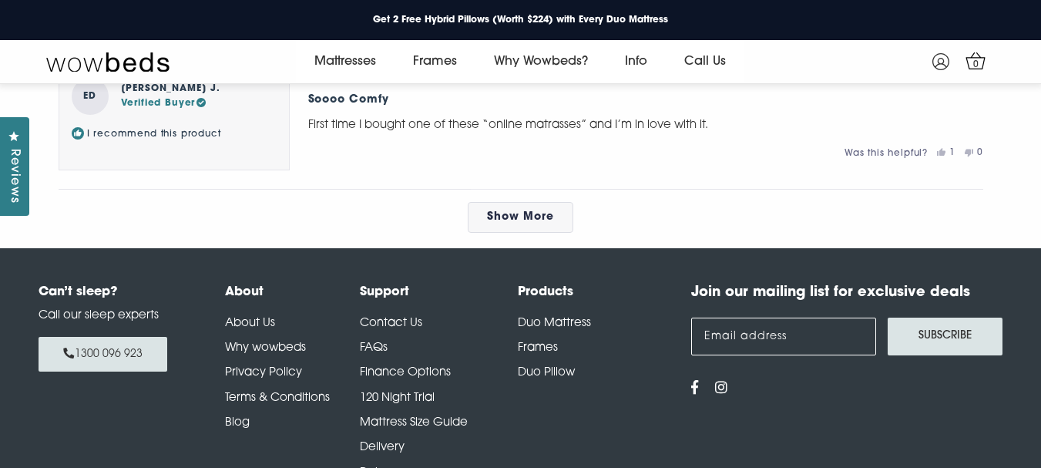
scroll to position [7705, 0]
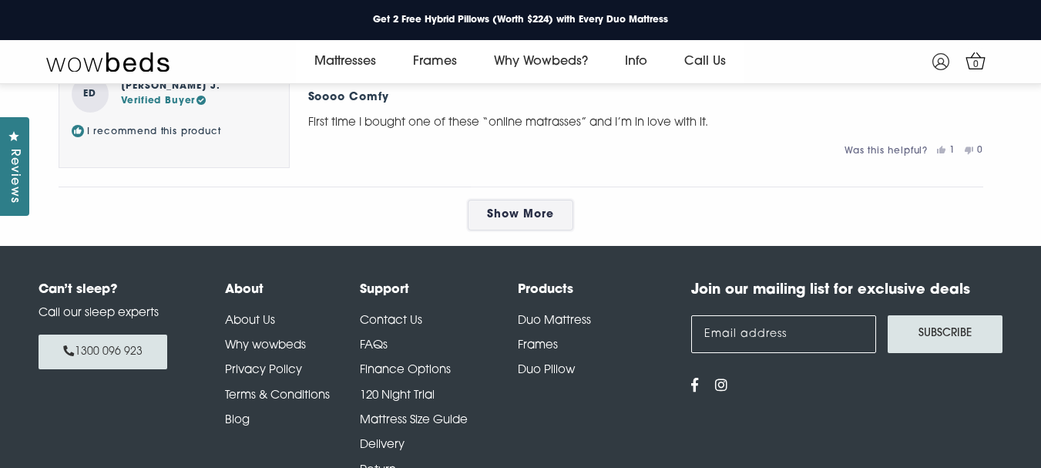
click at [568, 230] on link "Show More" at bounding box center [521, 215] width 106 height 31
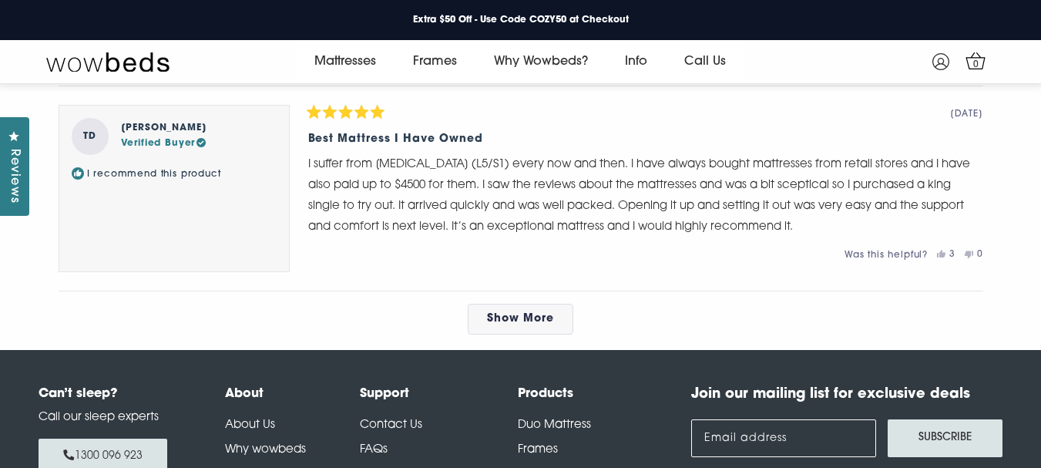
scroll to position [8630, 0]
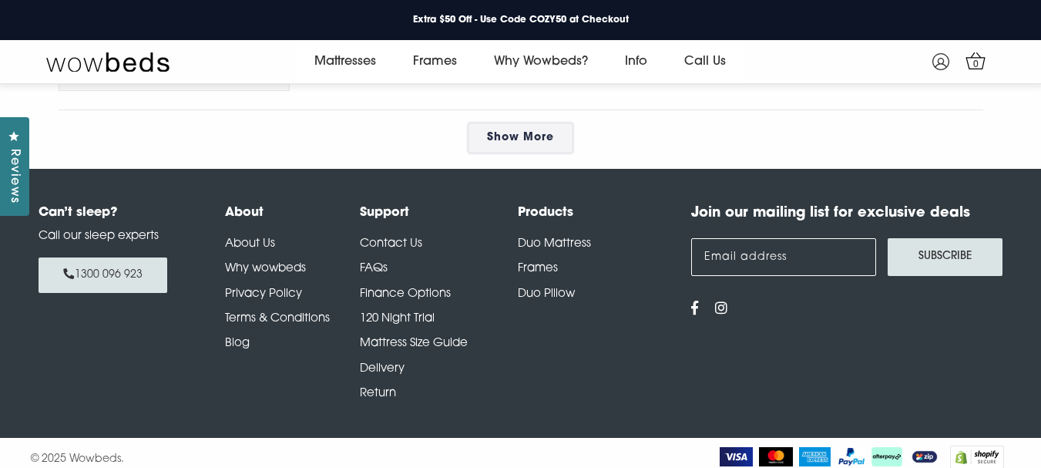
click at [551, 153] on link "Show More" at bounding box center [521, 138] width 106 height 31
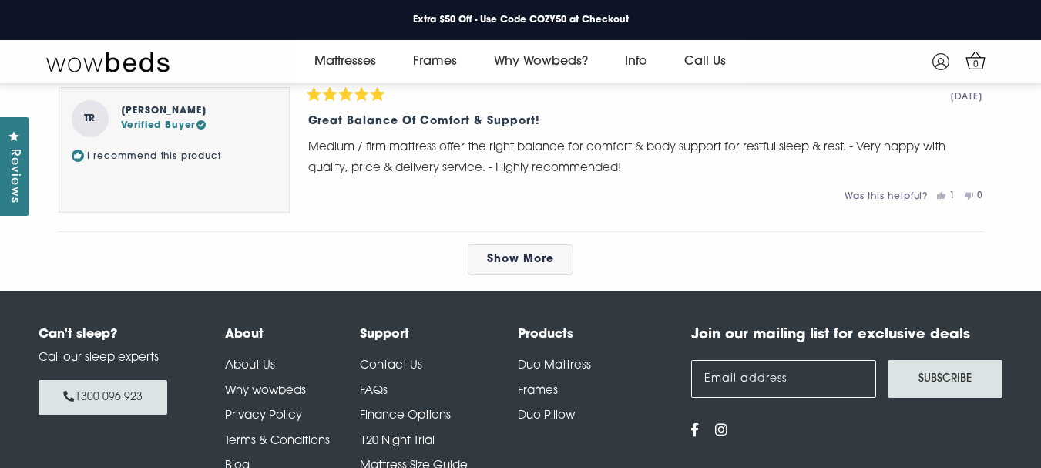
scroll to position [9401, 0]
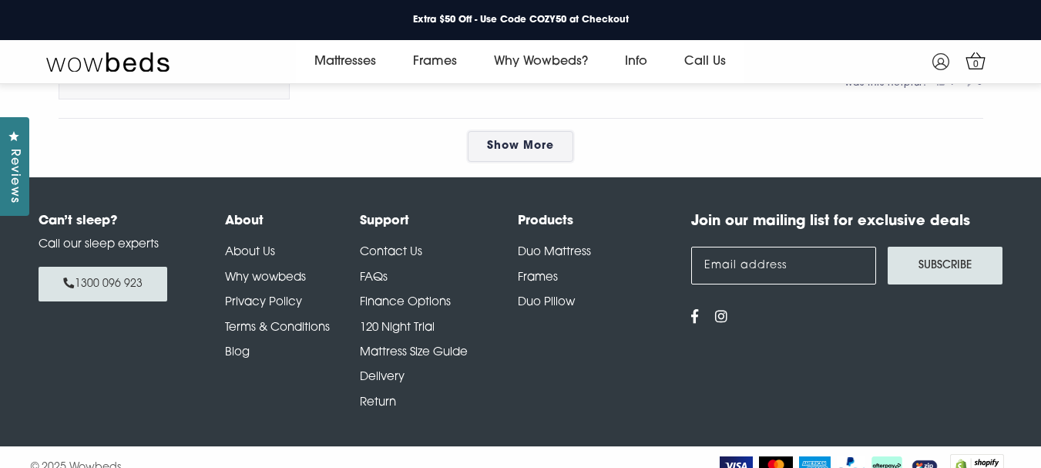
click at [543, 162] on link "Show More" at bounding box center [521, 146] width 106 height 31
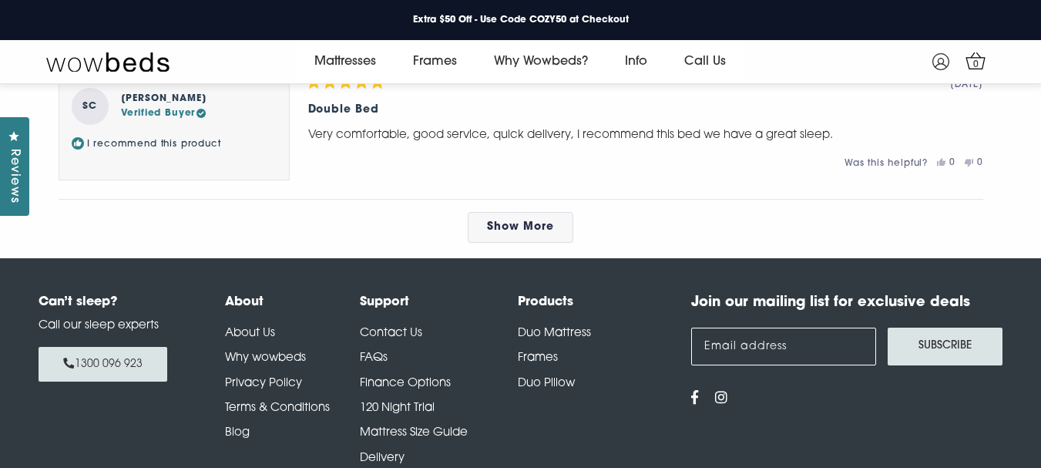
scroll to position [10172, 0]
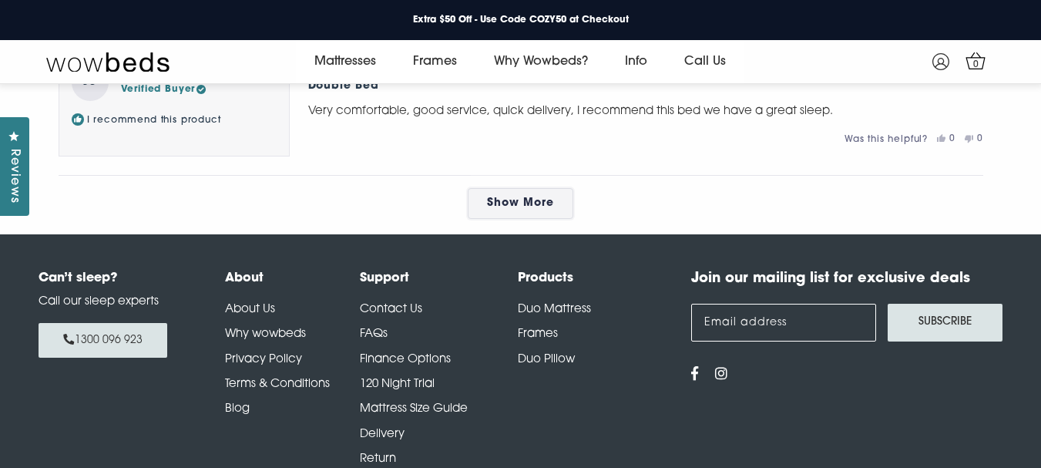
click at [523, 209] on span "Show More" at bounding box center [520, 203] width 67 height 12
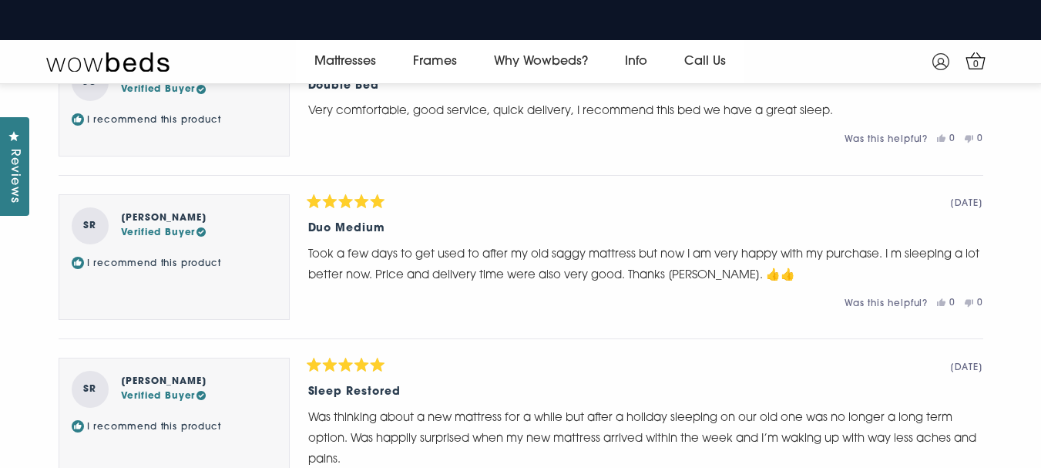
scroll to position [10480, 0]
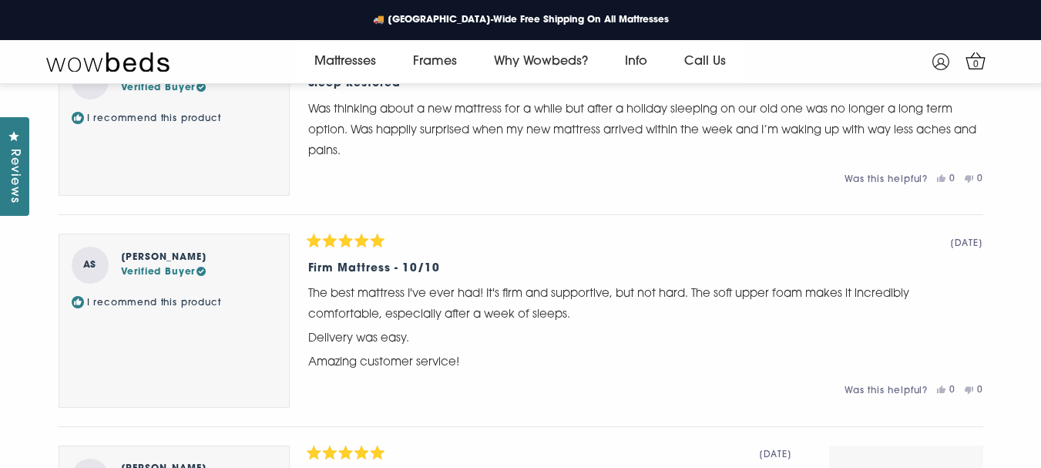
click at [470, 63] on link "Frames" at bounding box center [435, 61] width 81 height 43
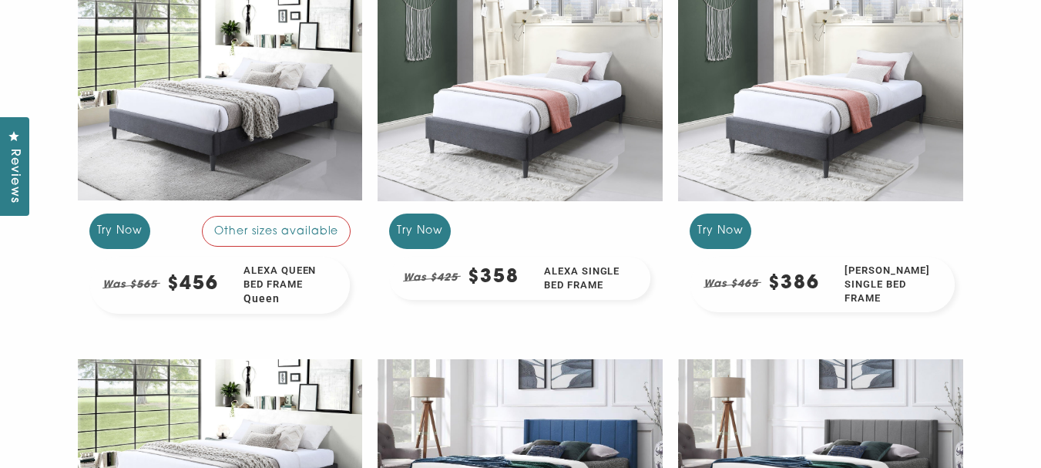
click at [409, 112] on div at bounding box center [520, 99] width 285 height 214
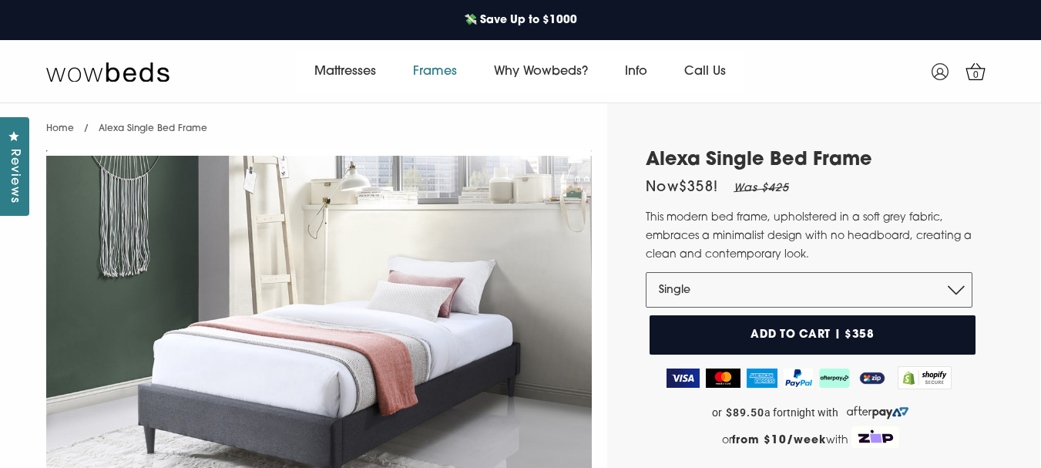
click at [422, 70] on link "Frames" at bounding box center [435, 71] width 81 height 43
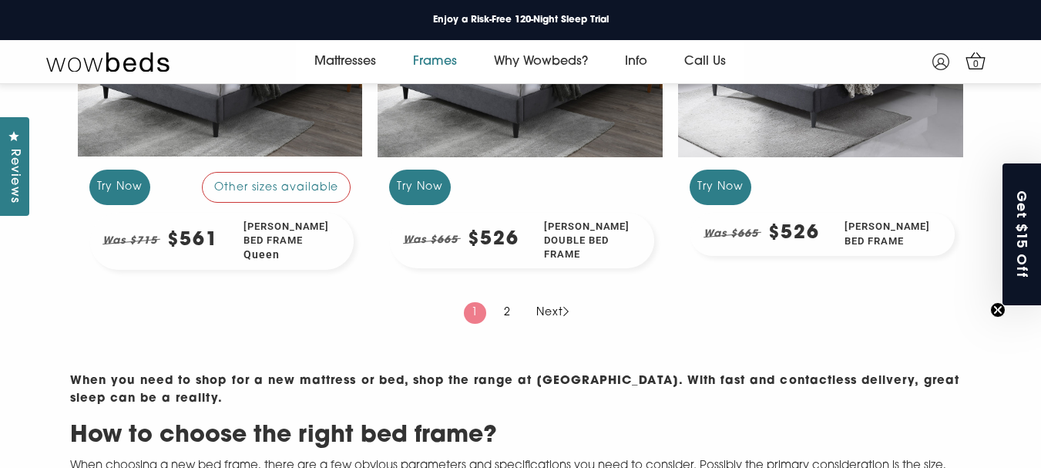
scroll to position [1600, 0]
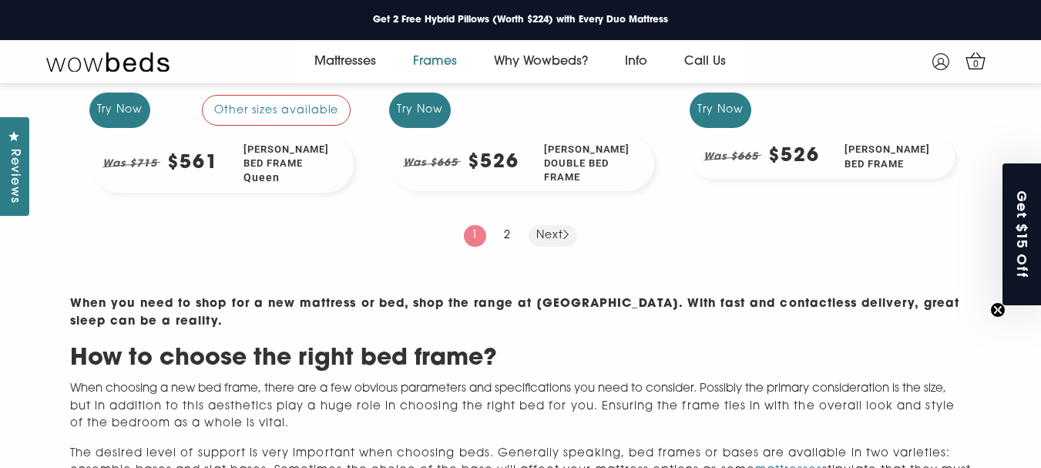
click at [545, 245] on link "Next" at bounding box center [553, 236] width 49 height 22
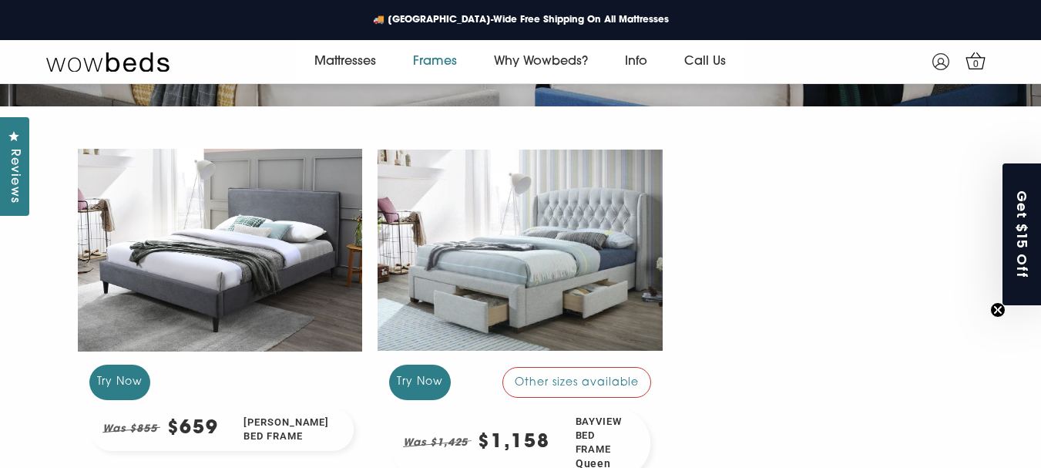
scroll to position [213, 0]
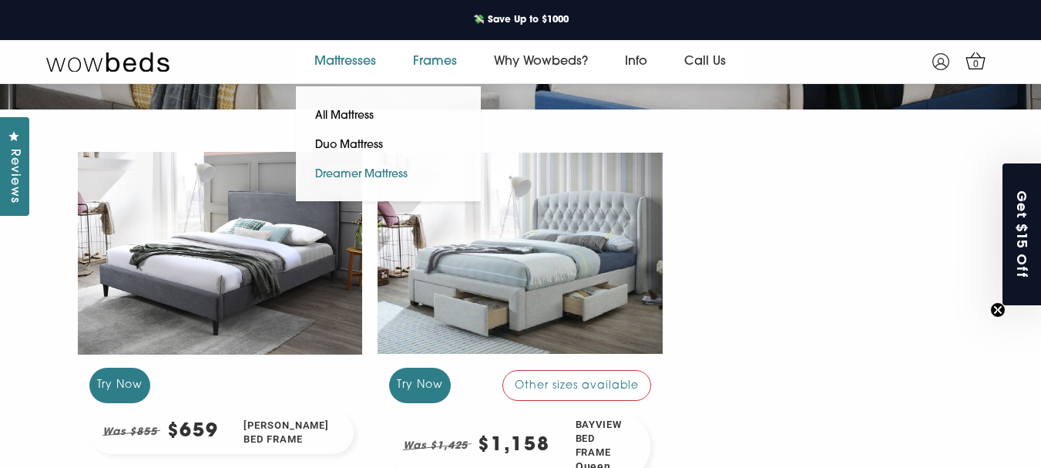
click at [394, 175] on link "Dreamer Mattress" at bounding box center [361, 174] width 131 height 29
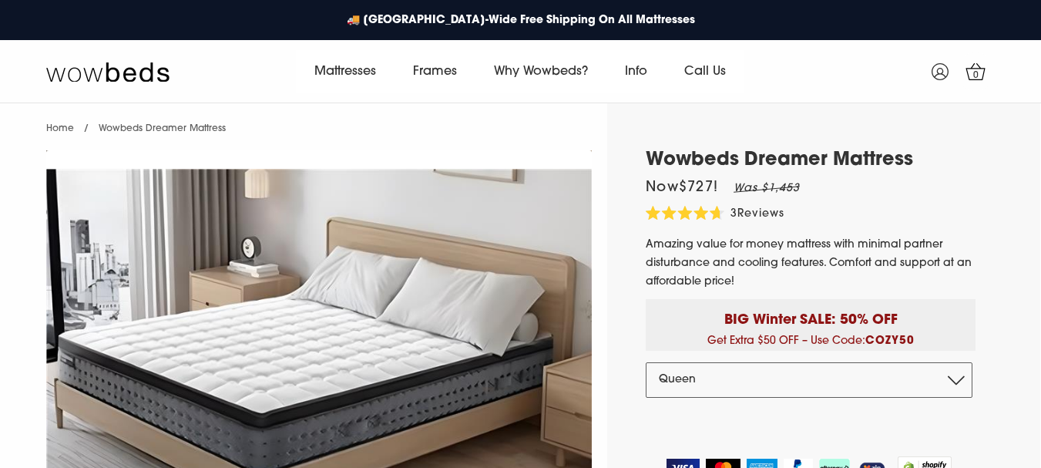
select select "Queen"
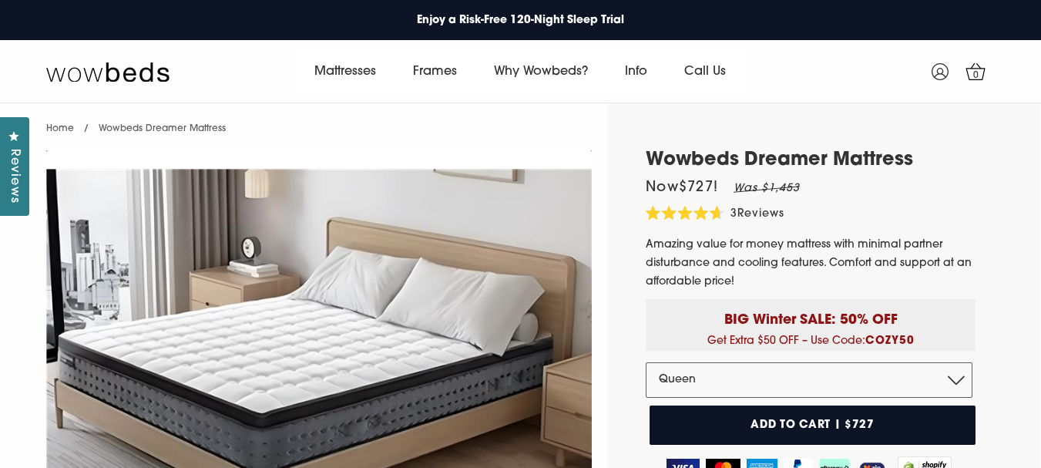
scroll to position [77, 0]
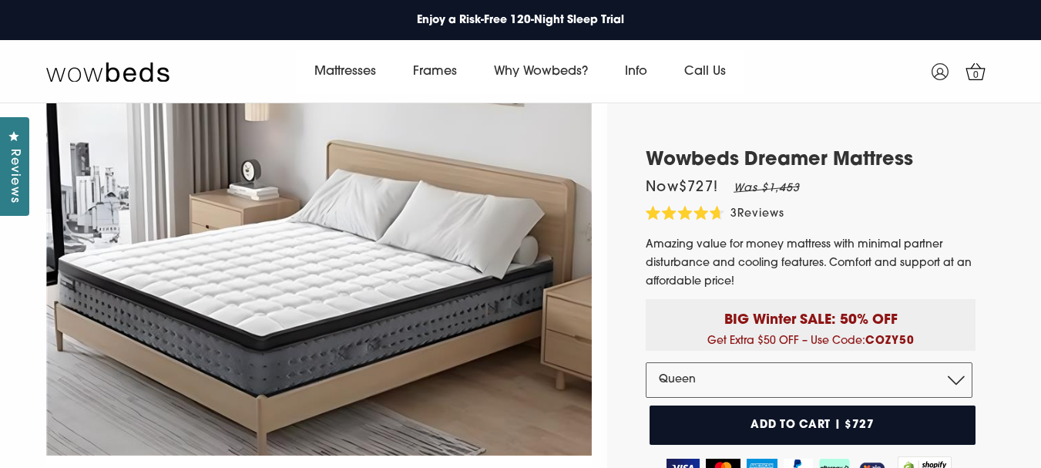
click at [598, 193] on div at bounding box center [319, 274] width 561 height 416
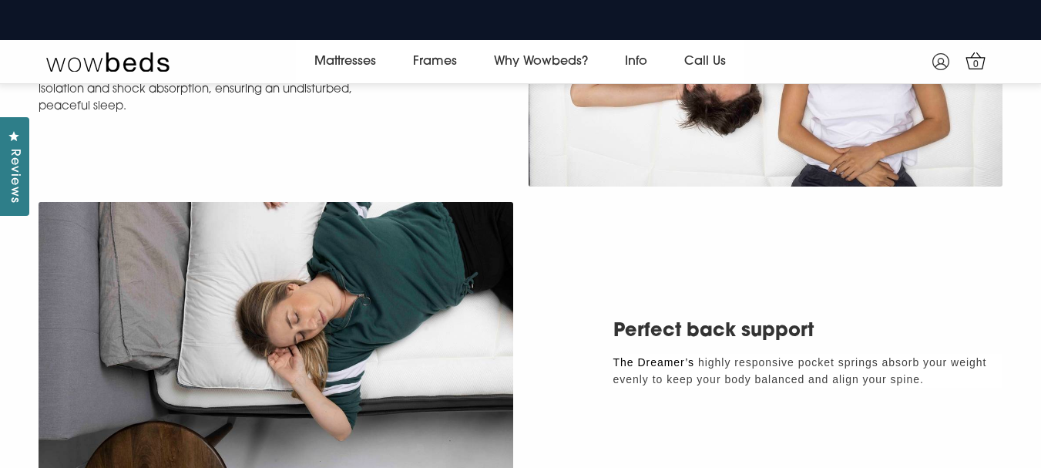
scroll to position [1754, 0]
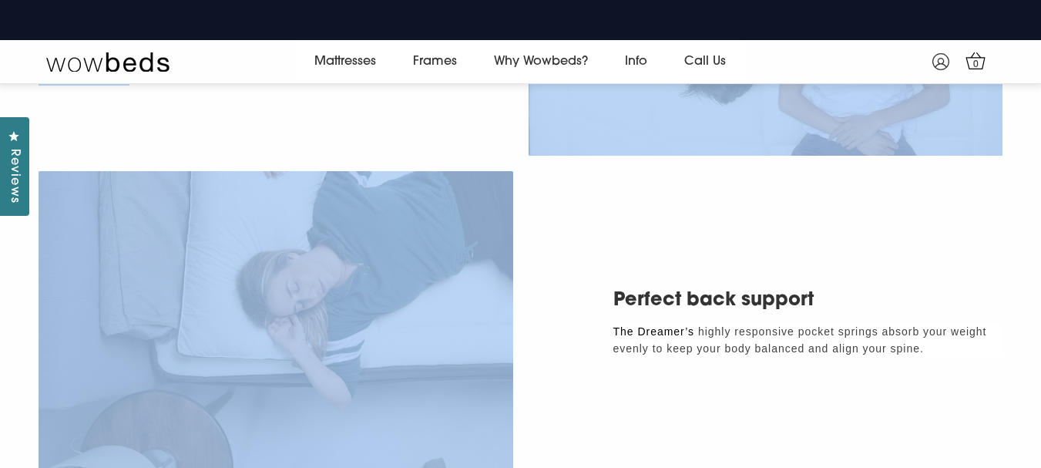
click at [515, 223] on div at bounding box center [276, 329] width 490 height 316
click at [563, 232] on div "Perfect back support The Dreamer’s highly responsive pocket springs absorb your…" at bounding box center [520, 328] width 1041 height 331
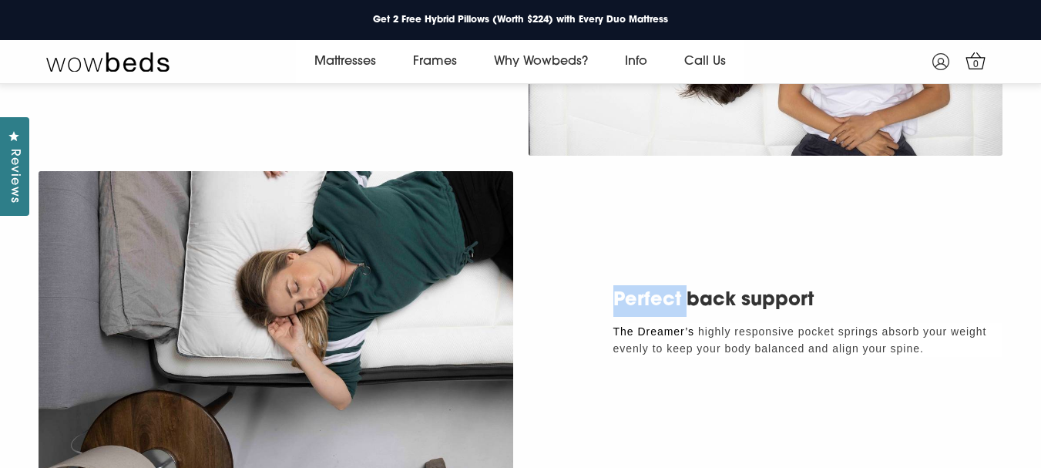
click at [626, 232] on div "Perfect back support The Dreamer’s highly responsive pocket springs absorb your…" at bounding box center [520, 328] width 1041 height 331
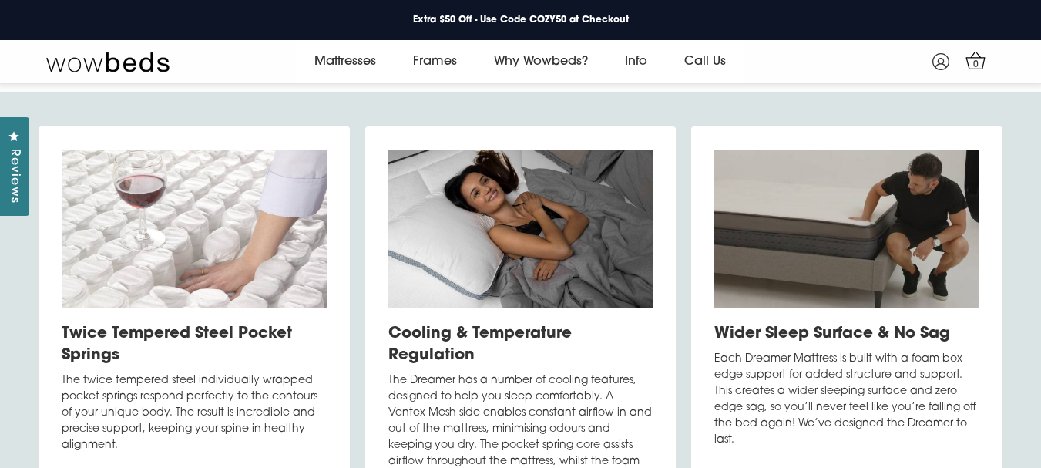
scroll to position [3219, 0]
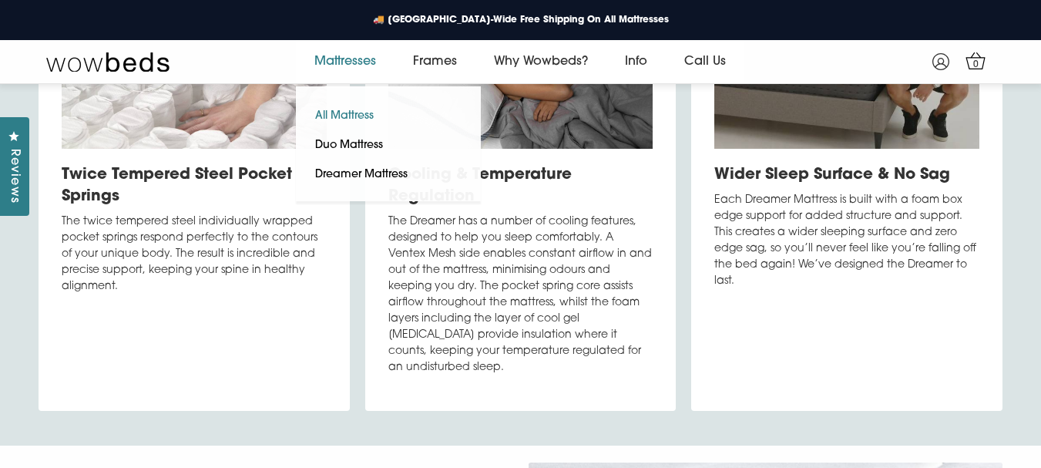
click at [354, 115] on link "All Mattress" at bounding box center [344, 116] width 97 height 29
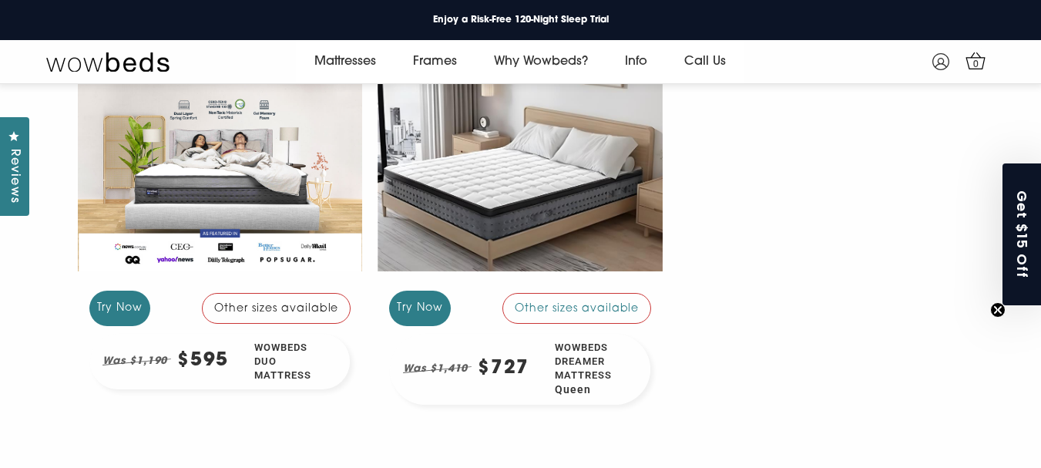
scroll to position [213, 0]
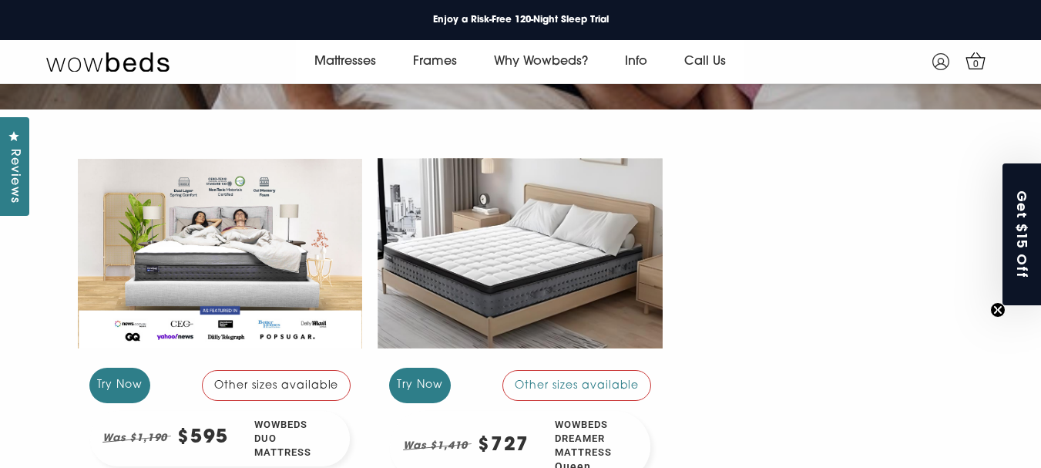
click at [146, 163] on div at bounding box center [220, 253] width 285 height 214
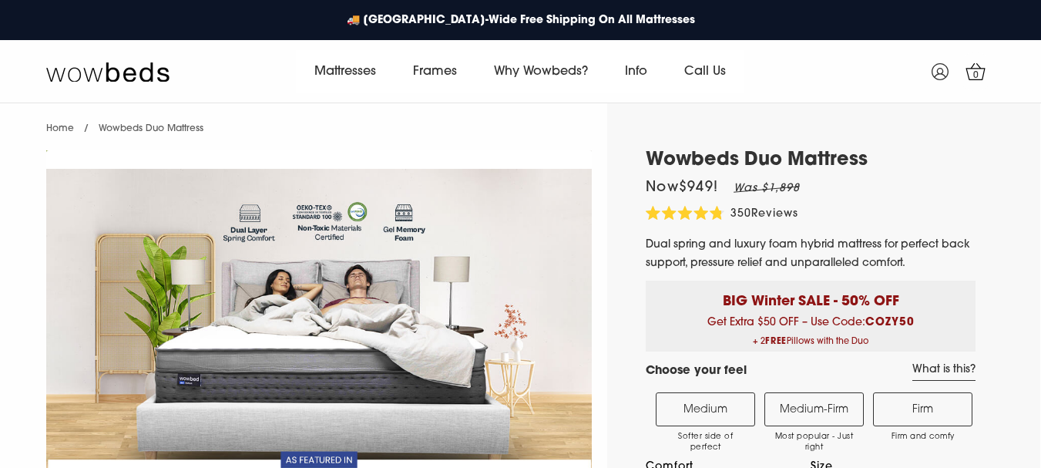
select select "Medium-Firm"
select select "Queen"
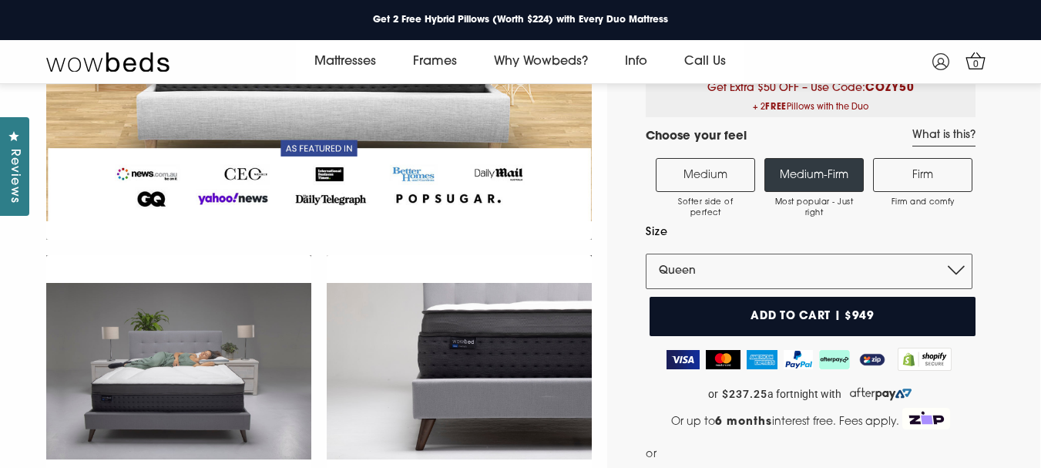
scroll to position [213, 0]
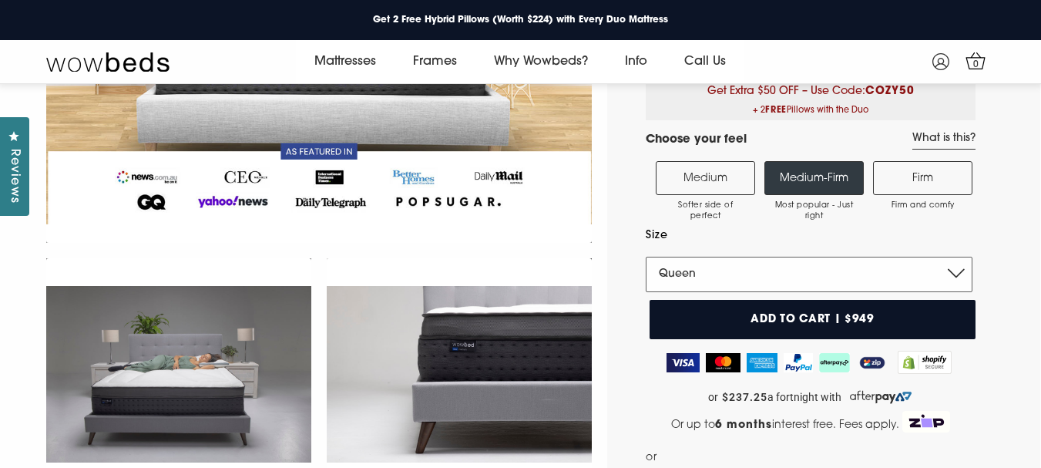
click at [671, 284] on select "Single King Single Double Queen King" at bounding box center [809, 274] width 327 height 35
drag, startPoint x: 671, startPoint y: 284, endPoint x: 652, endPoint y: 284, distance: 19.3
click at [652, 284] on select "Single King Single Double Queen King" at bounding box center [809, 274] width 327 height 35
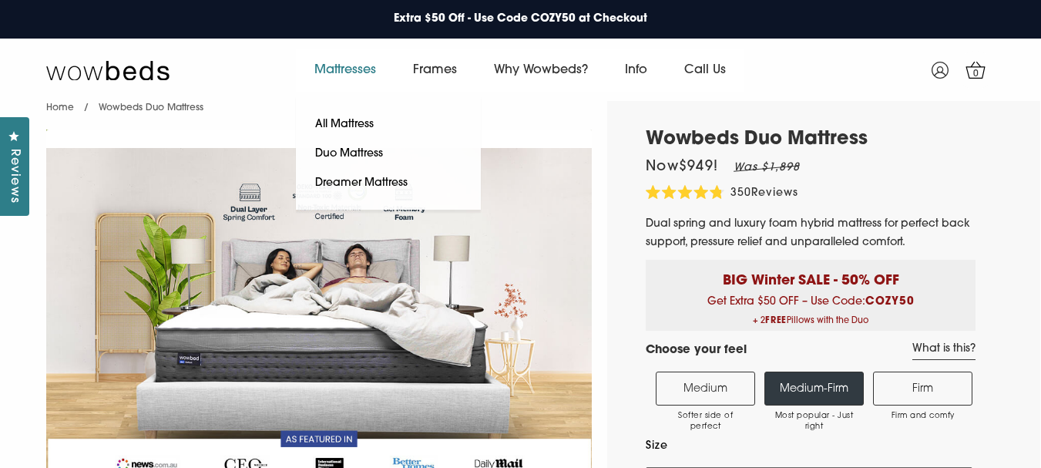
scroll to position [0, 0]
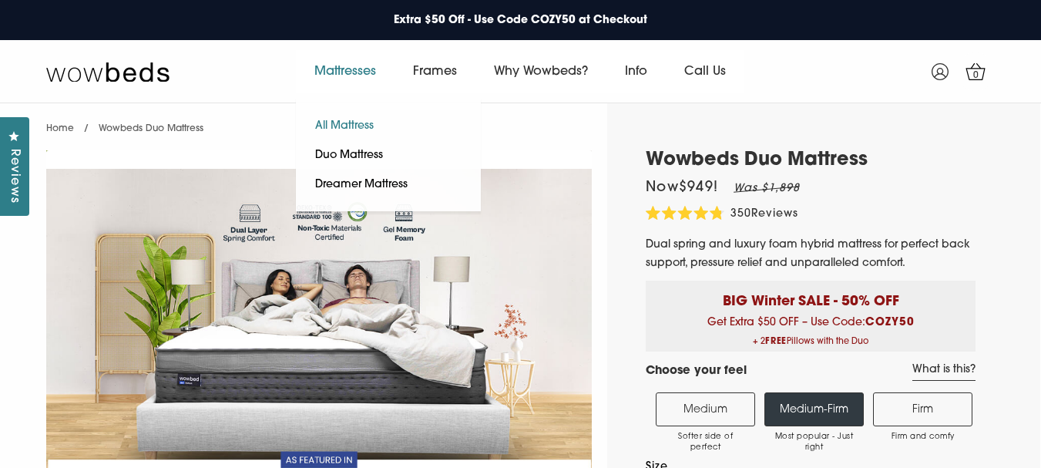
click at [349, 122] on link "All Mattress" at bounding box center [344, 126] width 97 height 29
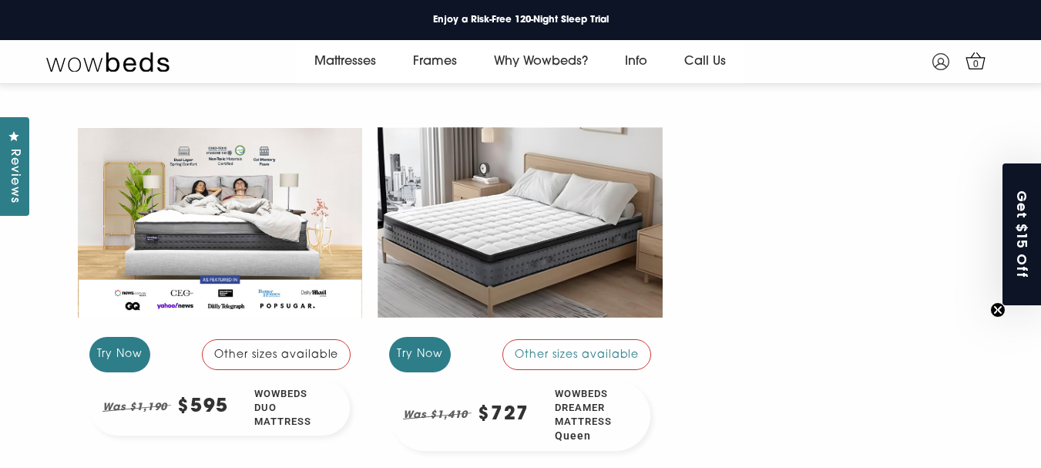
scroll to position [290, 0]
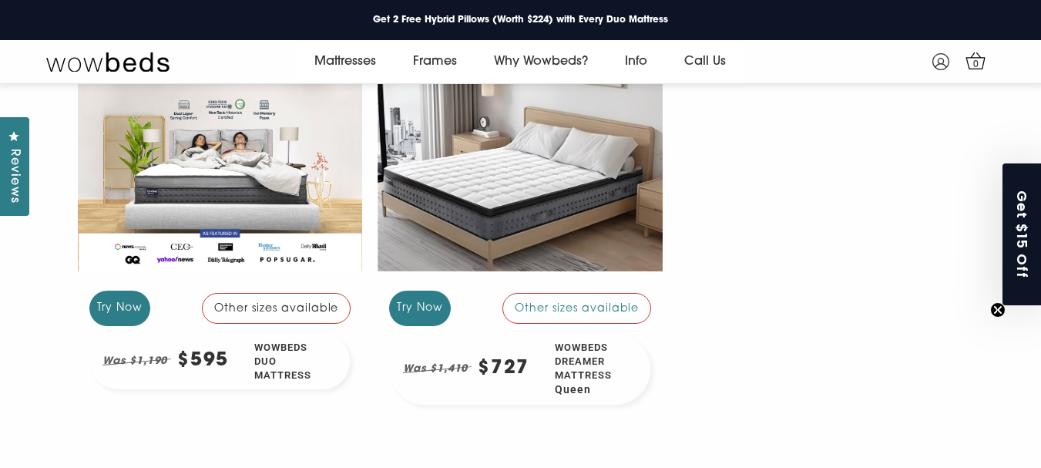
click at [309, 210] on div at bounding box center [220, 176] width 285 height 214
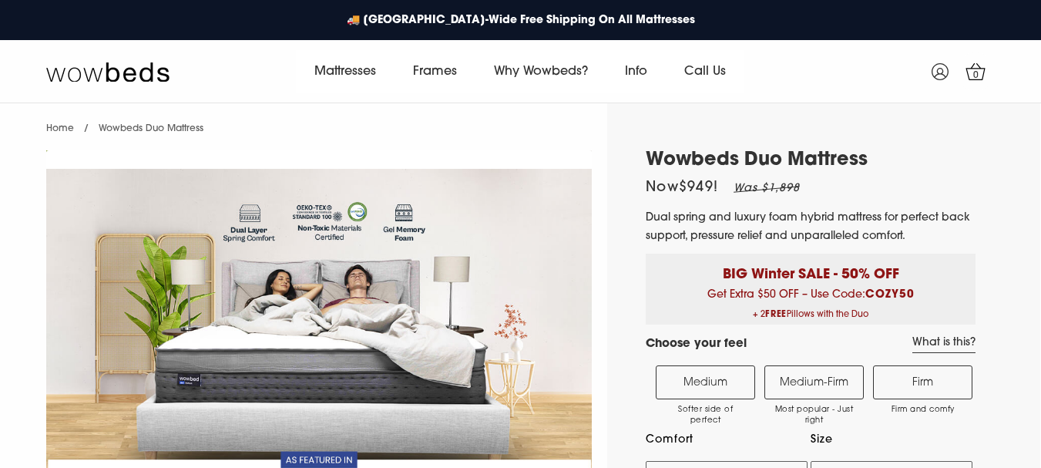
select select "Medium-Firm"
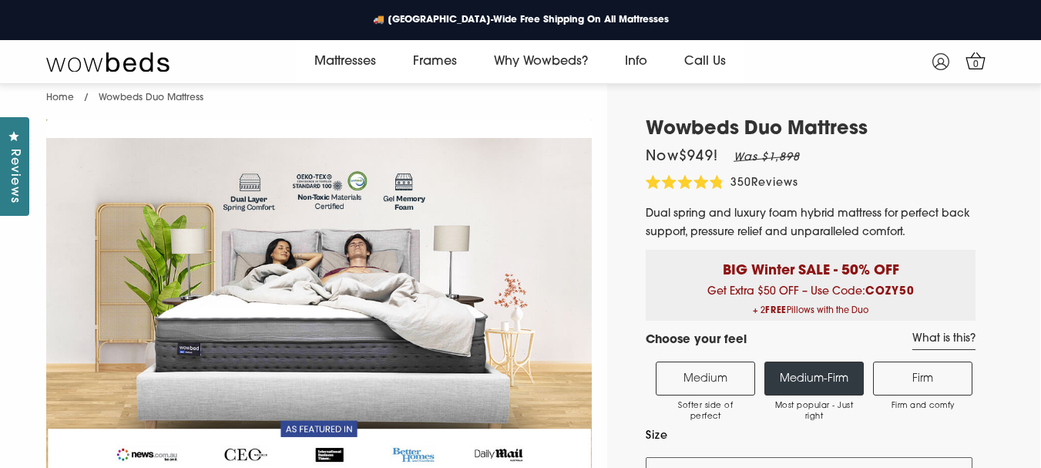
scroll to position [77, 0]
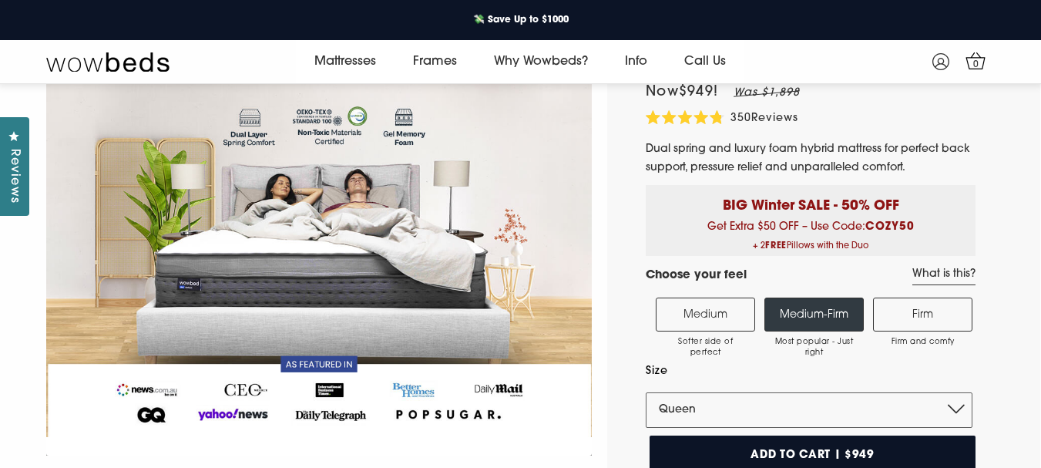
click at [691, 303] on label "Medium Softer side of perfect" at bounding box center [705, 314] width 99 height 34
click at [0, 0] on input "Medium Softer side of perfect" at bounding box center [0, 0] width 0 height 0
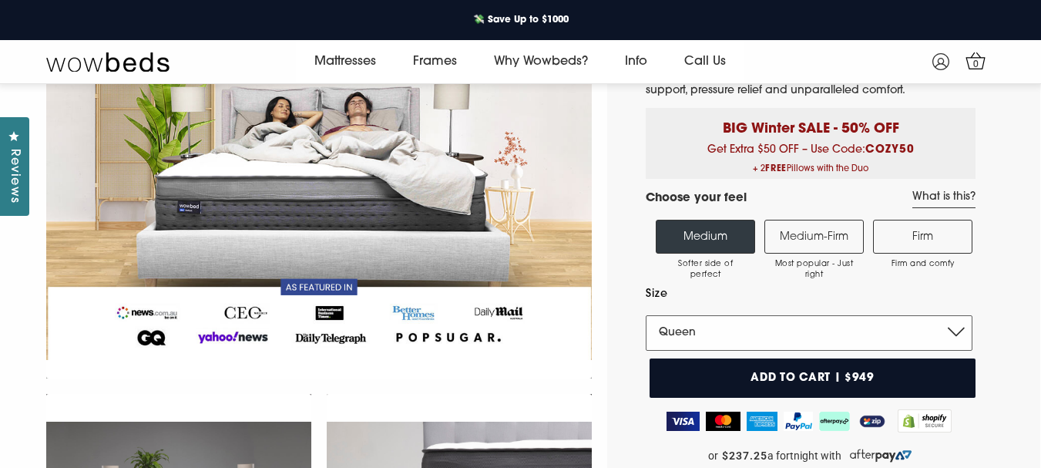
click at [796, 333] on select "Single King Single Double Queen King" at bounding box center [809, 332] width 327 height 35
click at [646, 315] on select "Single King Single Double Queen King" at bounding box center [809, 332] width 327 height 35
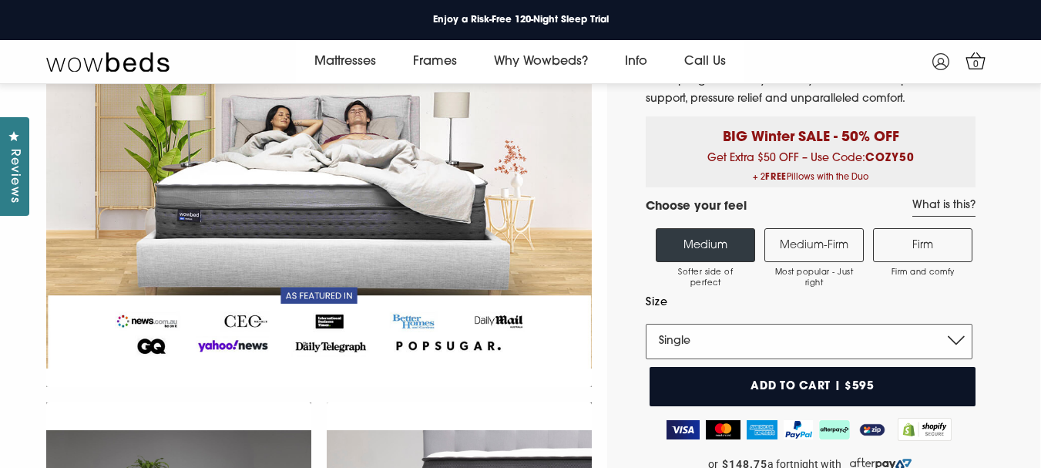
scroll to position [136, 0]
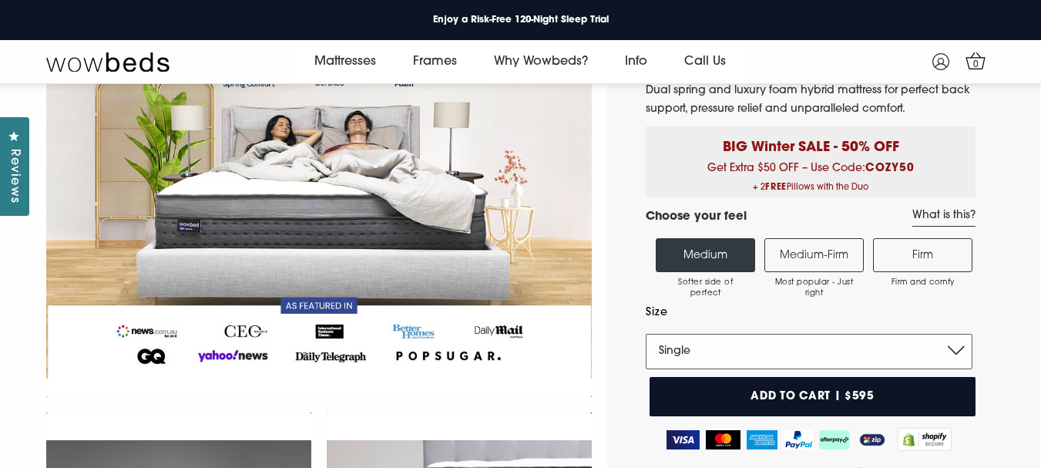
click at [784, 362] on select "Single King Single Double Queen King" at bounding box center [809, 351] width 327 height 35
select select "Queen"
click at [646, 334] on select "Single King Single Double Queen King" at bounding box center [809, 351] width 327 height 35
click at [882, 170] on b "COZY50" at bounding box center [890, 169] width 49 height 12
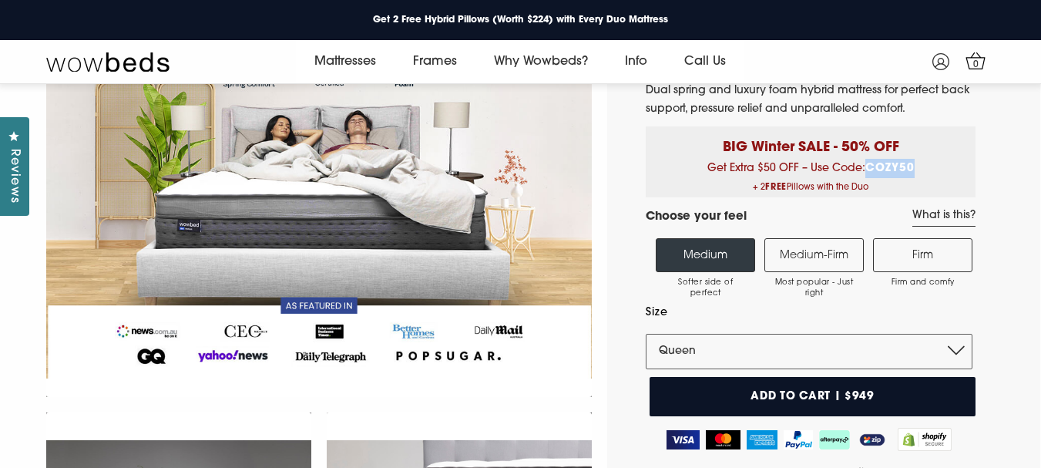
copy b "COZY50"
click at [597, 194] on div at bounding box center [319, 196] width 561 height 416
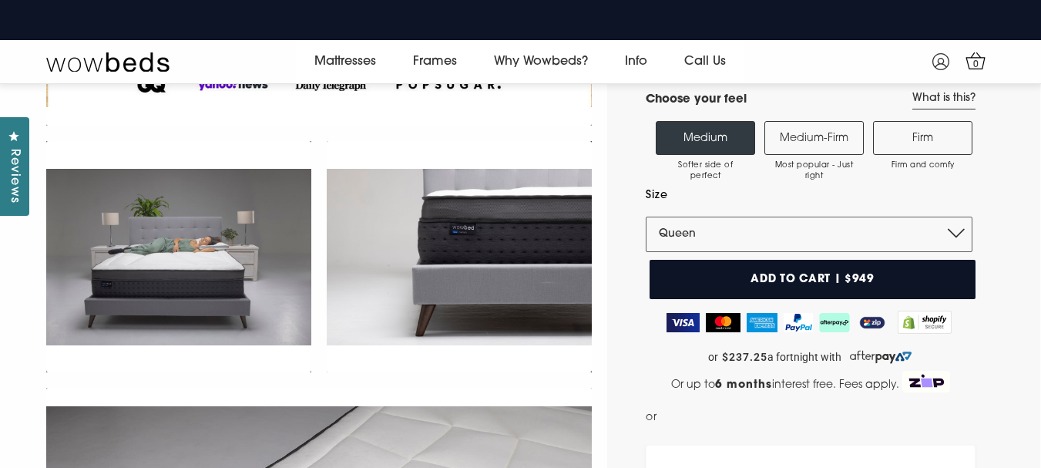
scroll to position [290, 0]
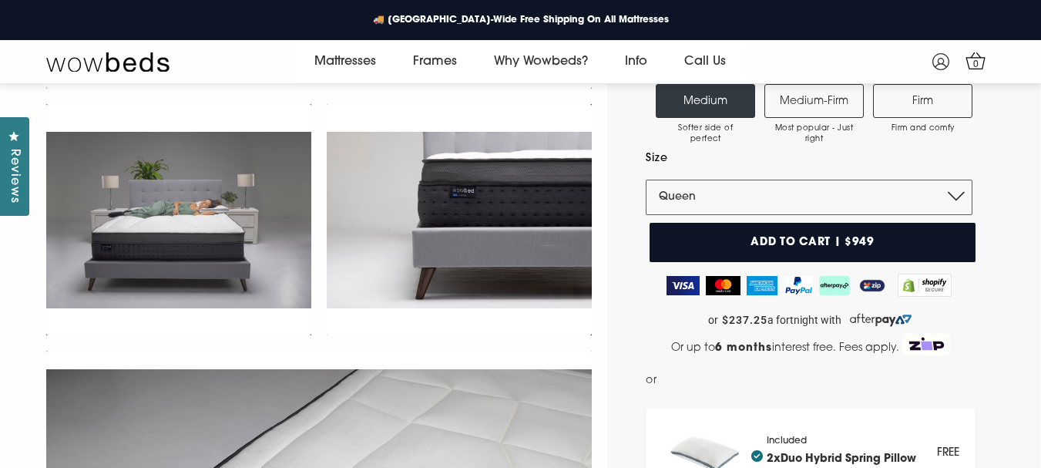
click at [732, 235] on button "Add to cart | $949" at bounding box center [813, 242] width 326 height 39
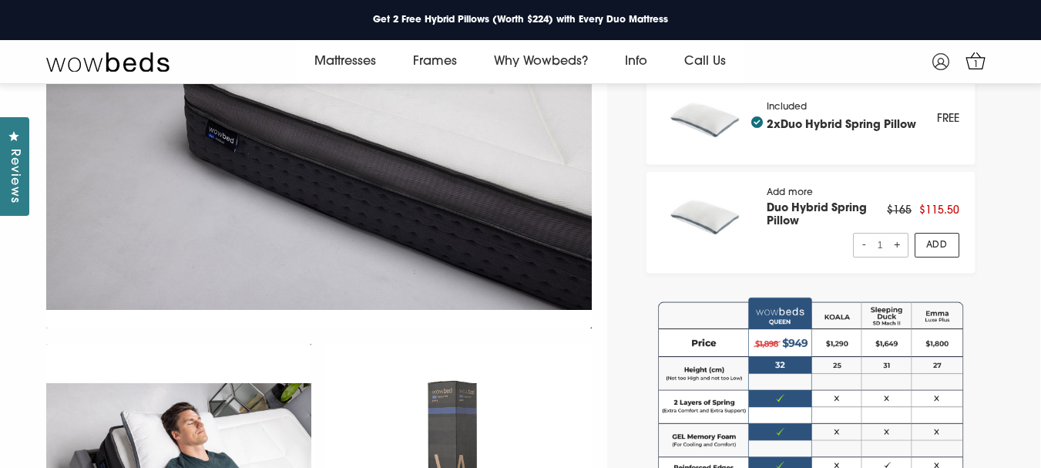
scroll to position [829, 0]
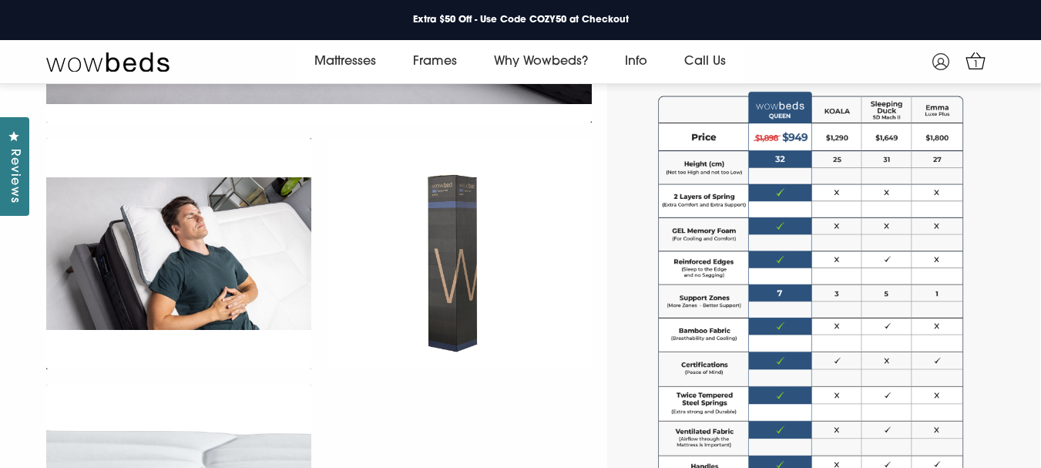
click at [742, 165] on img at bounding box center [811, 327] width 330 height 488
click at [743, 174] on img at bounding box center [811, 327] width 330 height 488
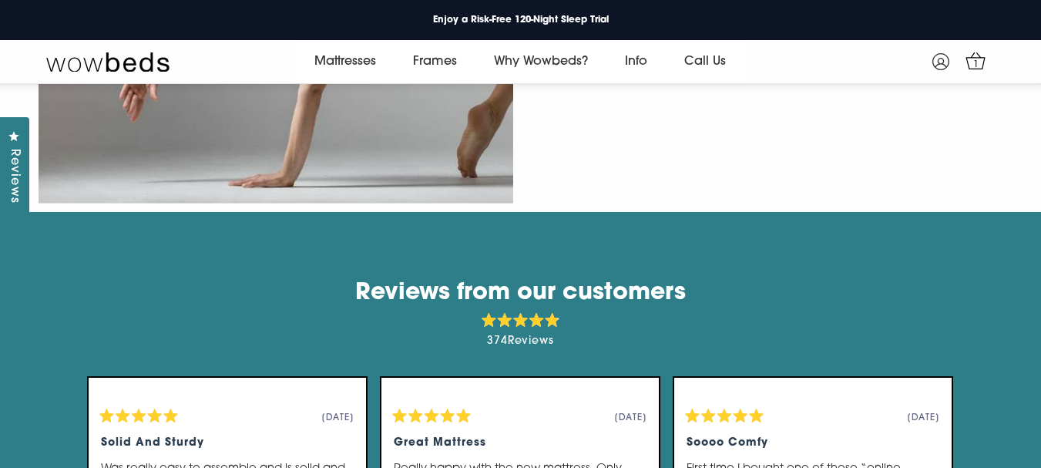
scroll to position [2834, 0]
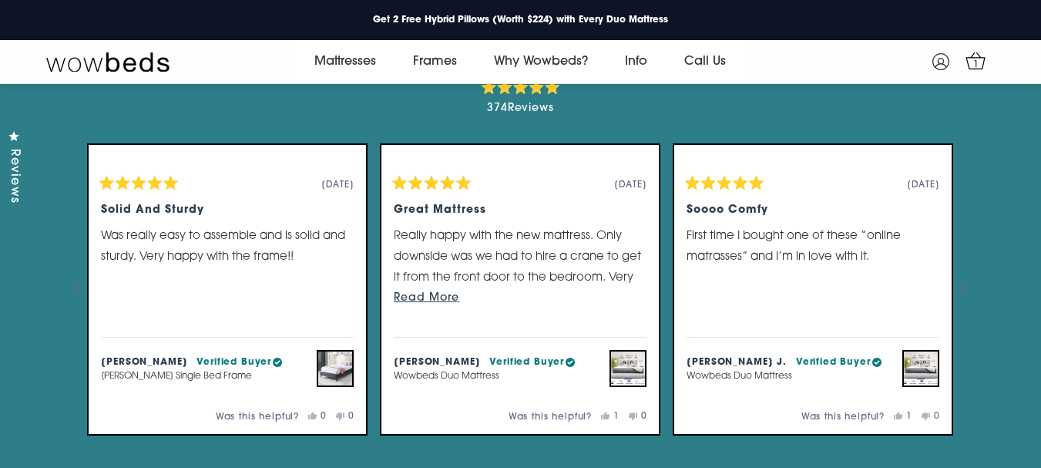
click at [536, 114] on span "Reviews" at bounding box center [531, 109] width 47 height 12
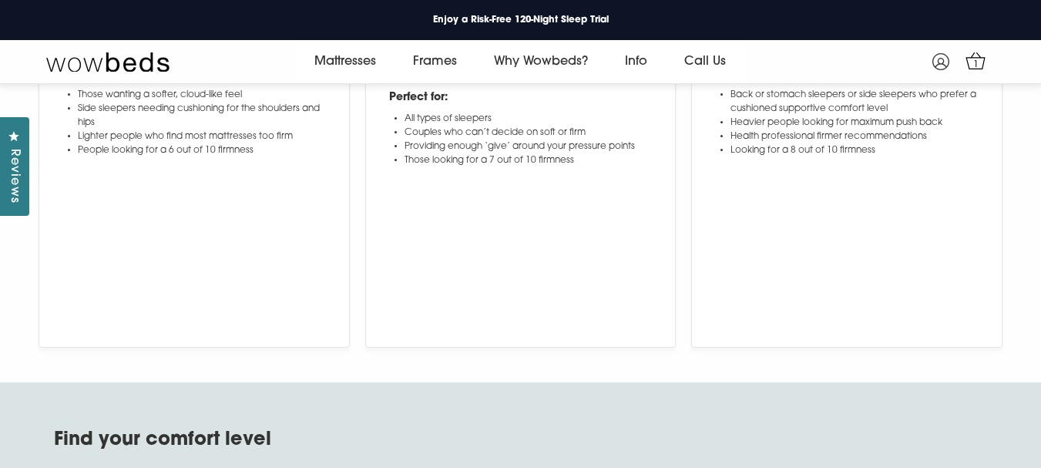
scroll to position [5840, 0]
